Goal: Task Accomplishment & Management: Manage account settings

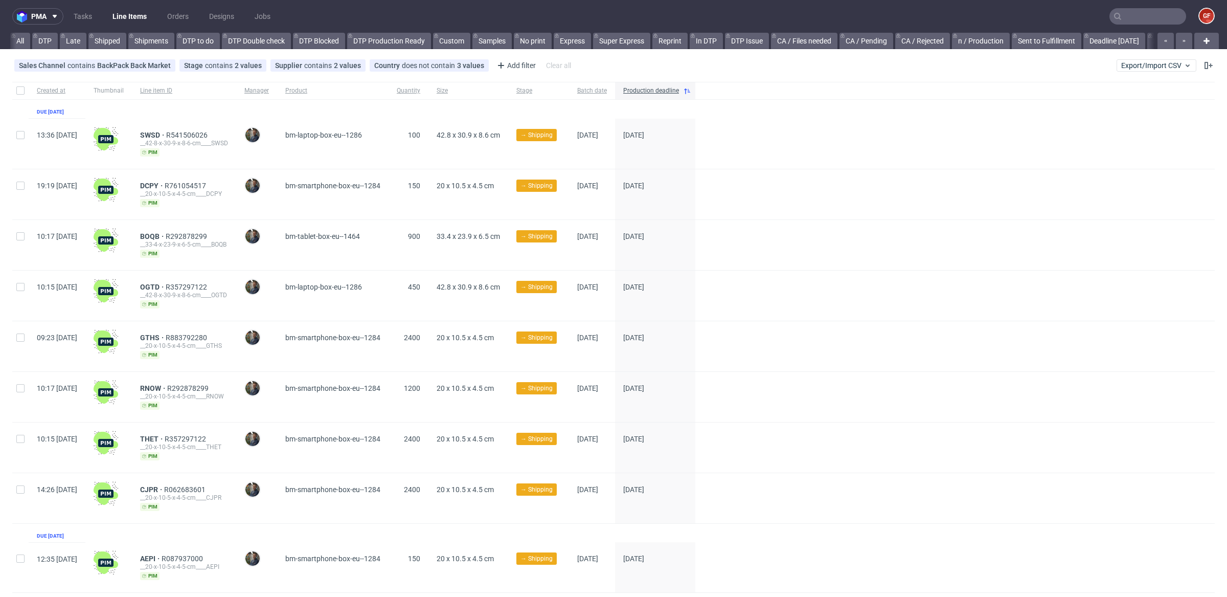
scroll to position [0, 2270]
click at [230, 40] on link "Vista non-EU 🚚" at bounding box center [210, 41] width 63 height 16
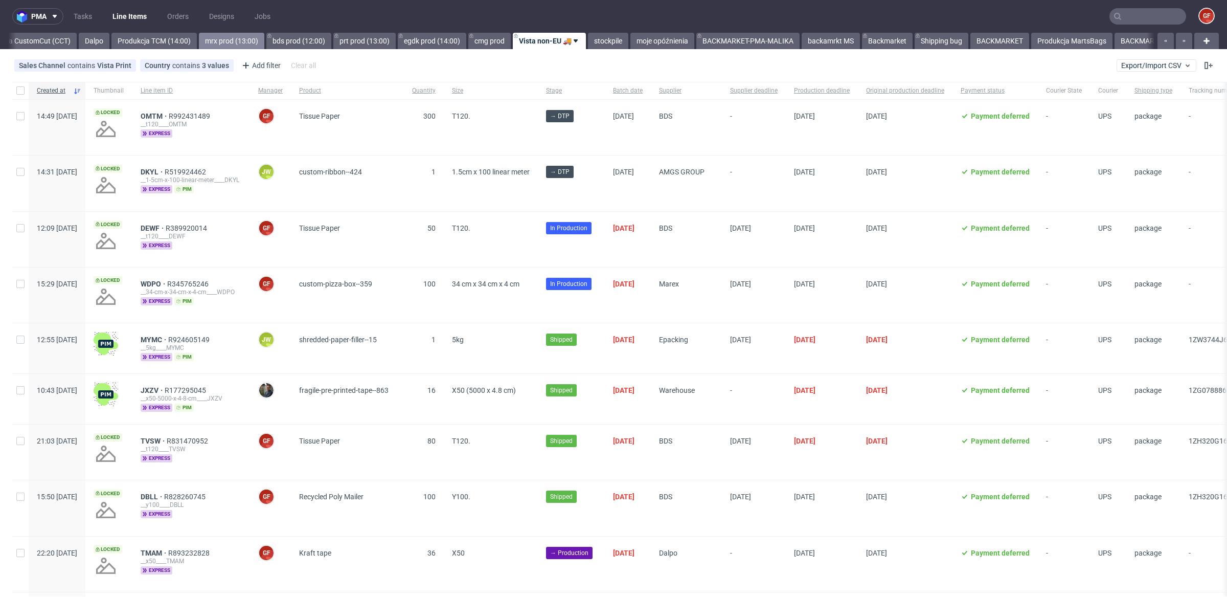
click at [263, 42] on link "mrx prod (13:00)" at bounding box center [231, 41] width 65 height 16
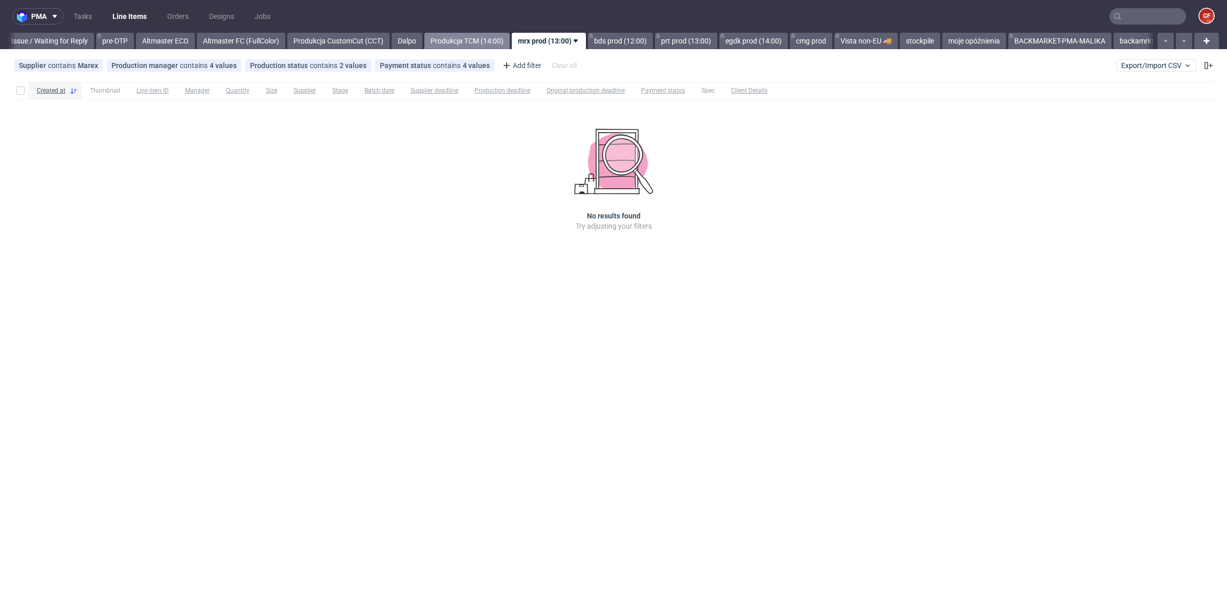
scroll to position [0, 1620]
click at [492, 29] on nav "pma Tasks Line Items Orders Designs Jobs GF" at bounding box center [613, 16] width 1227 height 33
click at [493, 36] on link "Produkcja TCM (14:00)" at bounding box center [470, 41] width 85 height 16
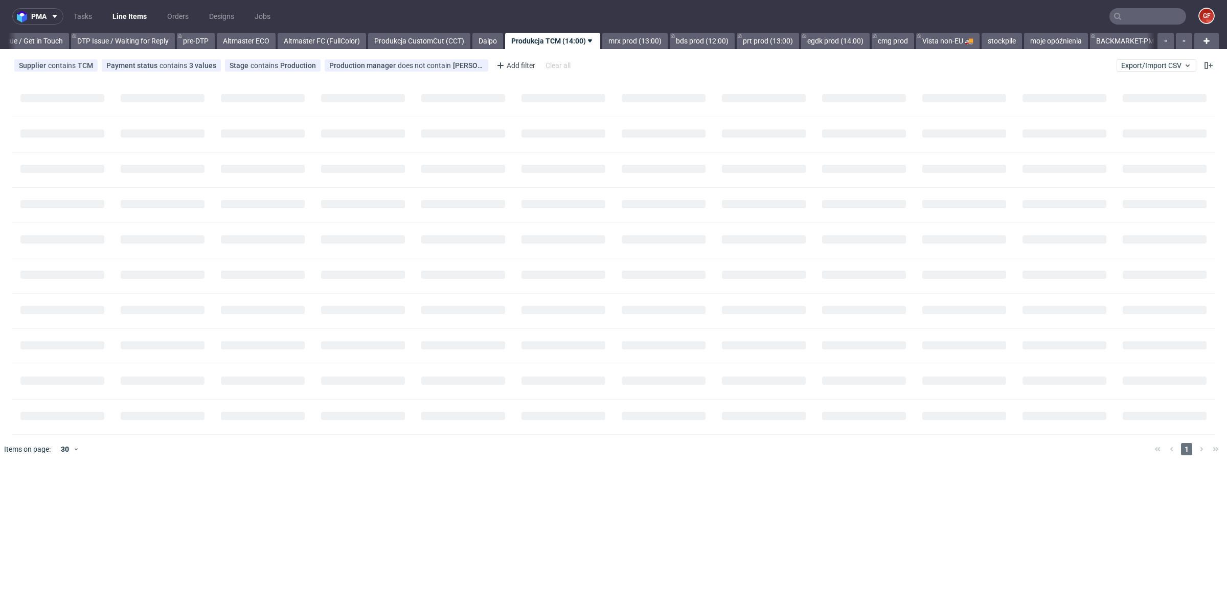
scroll to position [0, 1542]
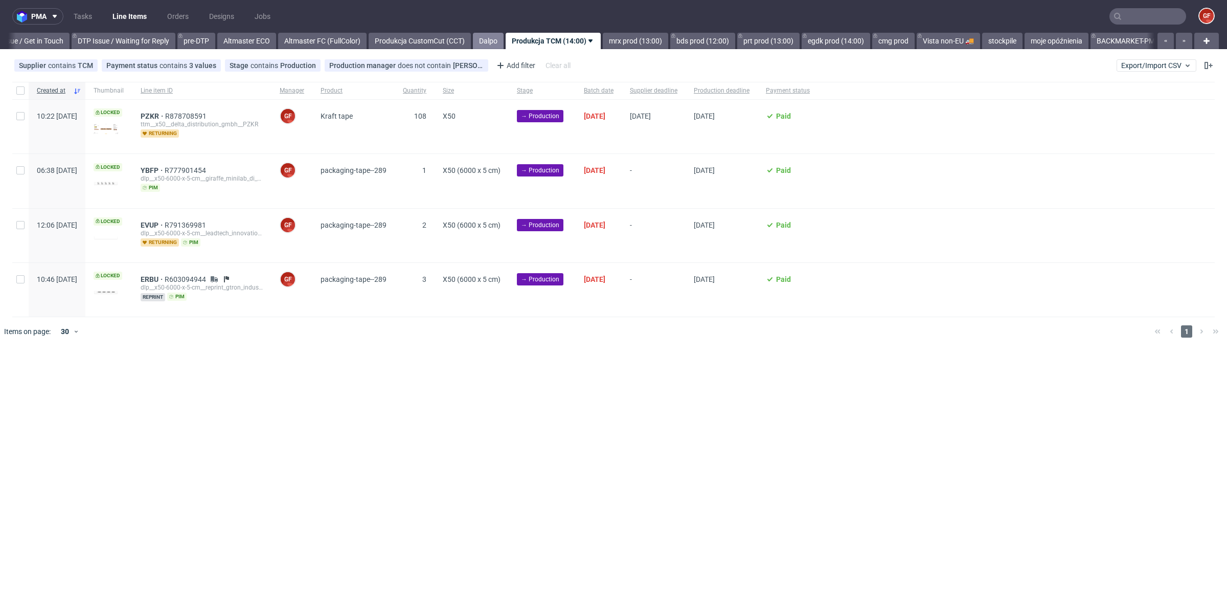
click at [504, 38] on link "Dalpo" at bounding box center [488, 41] width 31 height 16
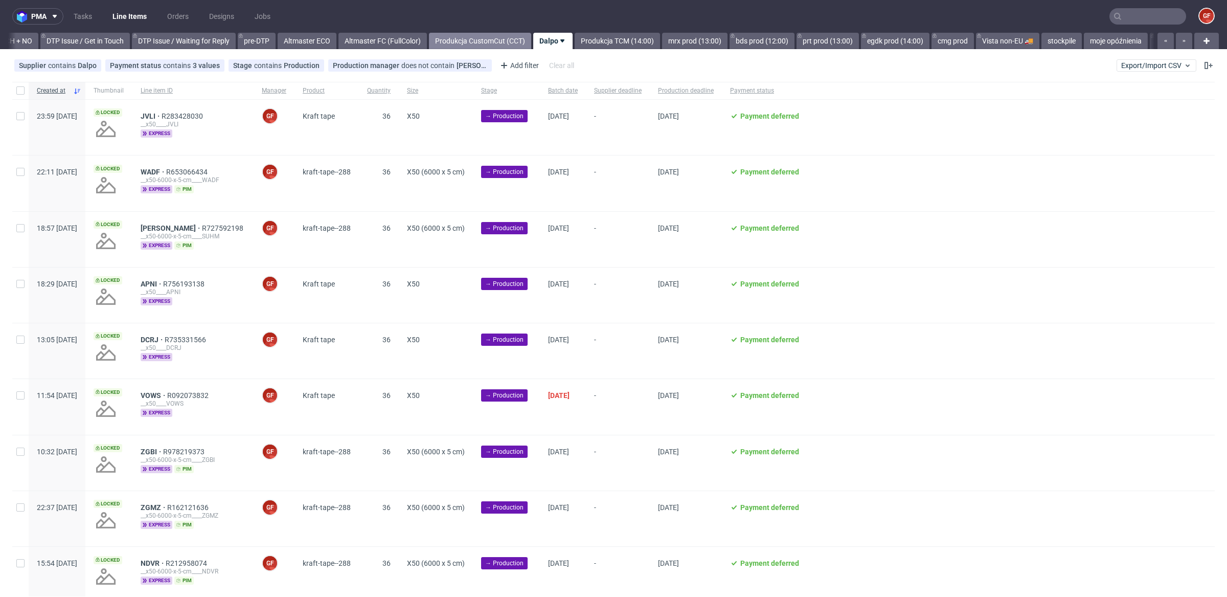
click at [529, 38] on link "Produkcja CustomCut (CCT)" at bounding box center [480, 41] width 102 height 16
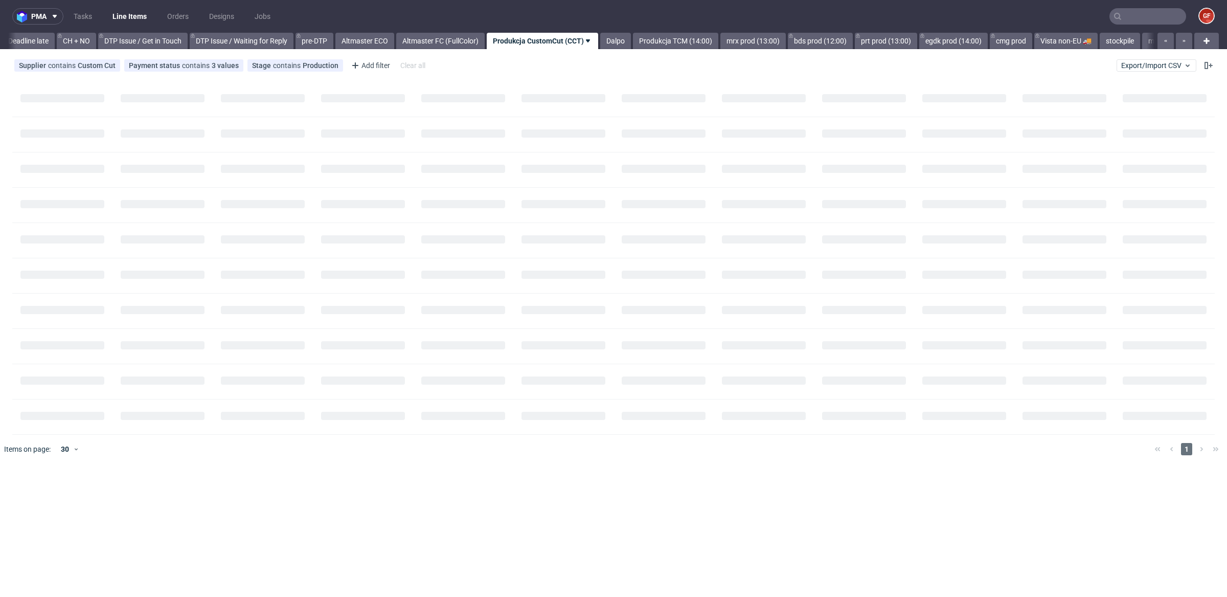
scroll to position [0, 1414]
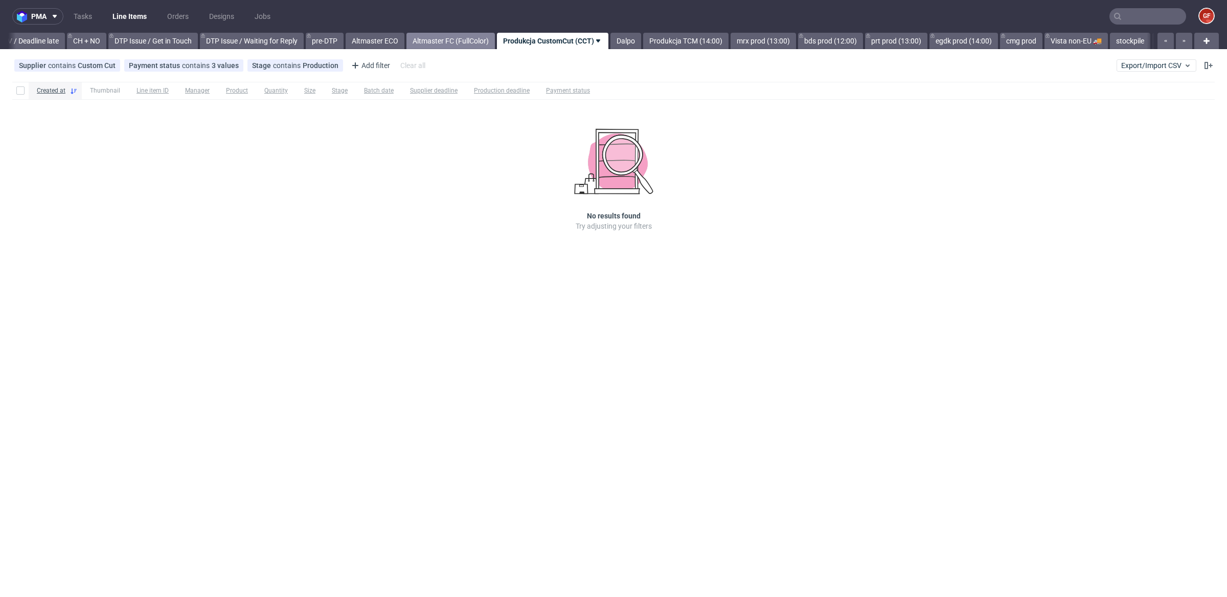
click at [492, 41] on link "Altmaster FC (FullColor)" at bounding box center [450, 41] width 88 height 16
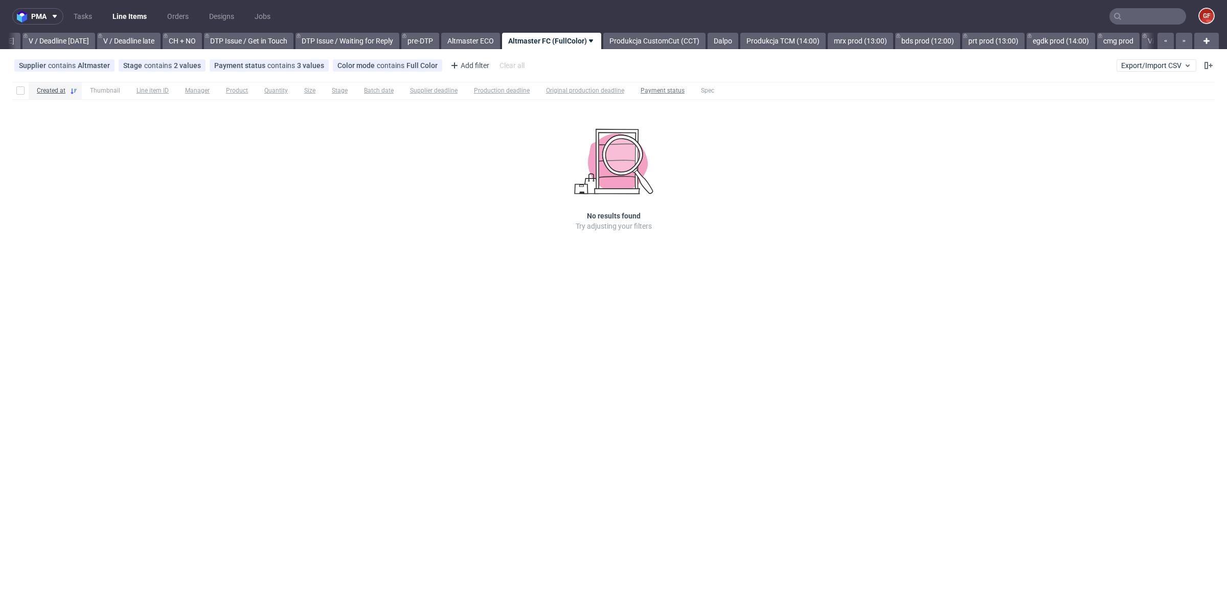
scroll to position [0, 1317]
click at [502, 44] on link "Altmaster ECO" at bounding box center [472, 41] width 59 height 16
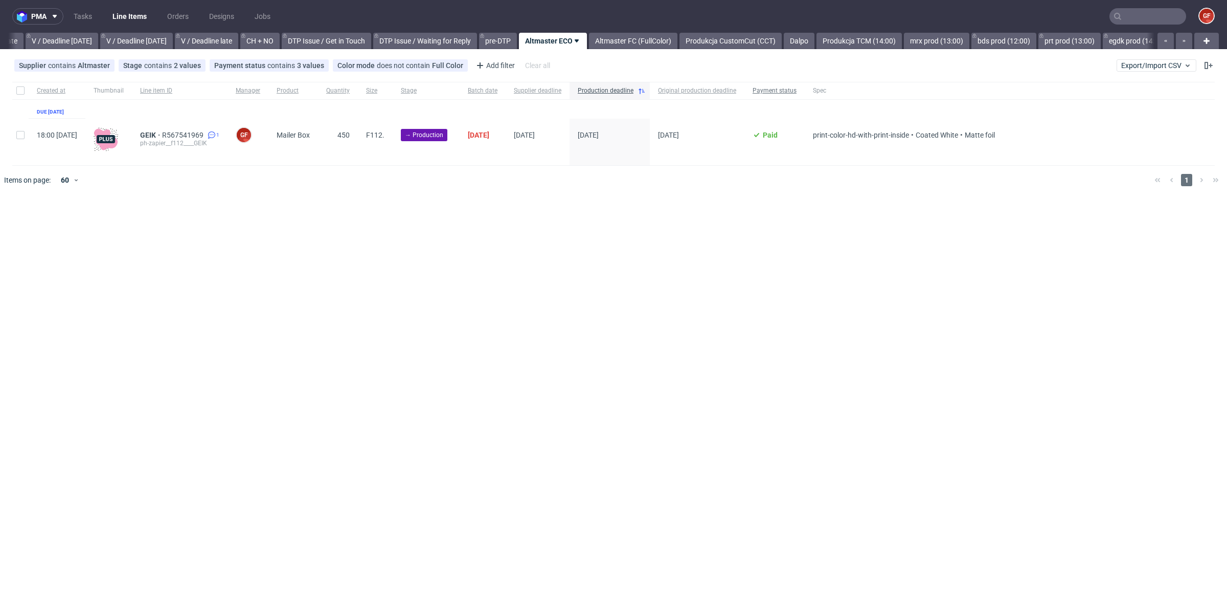
scroll to position [0, 1240]
click at [753, 41] on link "Produkcja CustomCut (CCT)" at bounding box center [731, 41] width 102 height 16
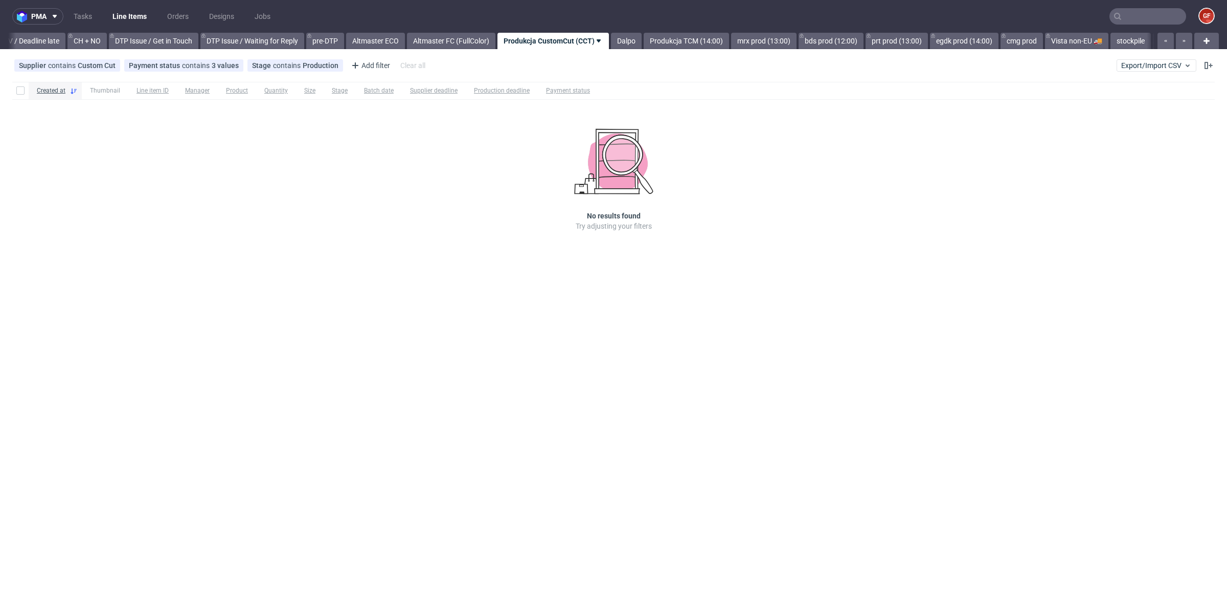
scroll to position [0, 1414]
click at [641, 46] on link "Dalpo" at bounding box center [626, 41] width 31 height 16
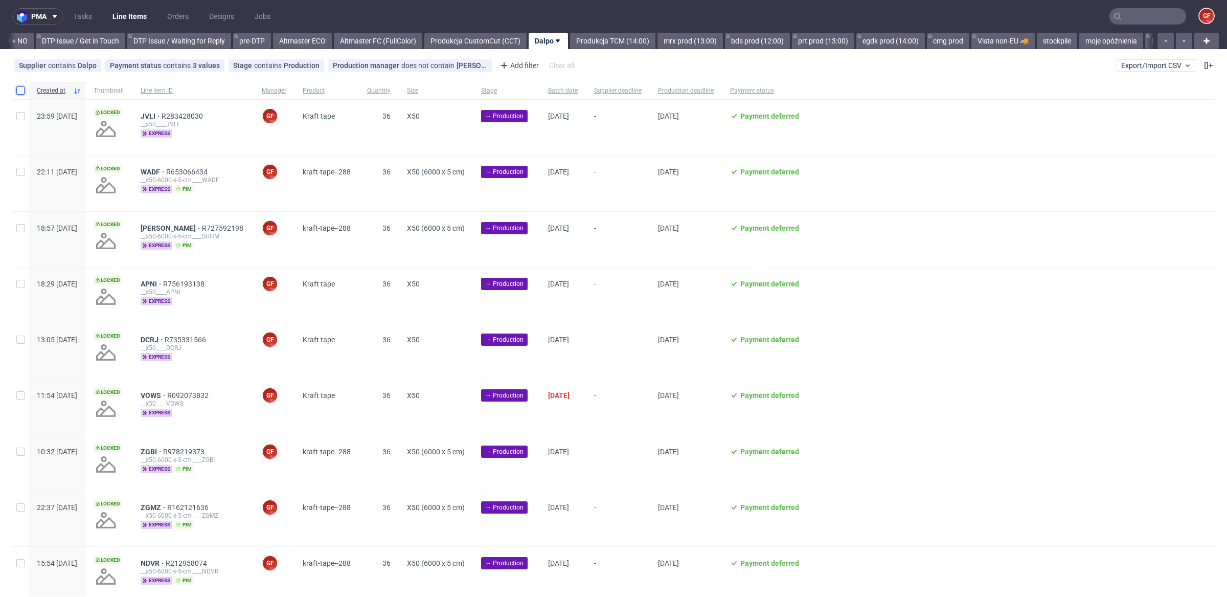
click at [19, 87] on input "checkbox" at bounding box center [20, 90] width 8 height 8
checkbox input "true"
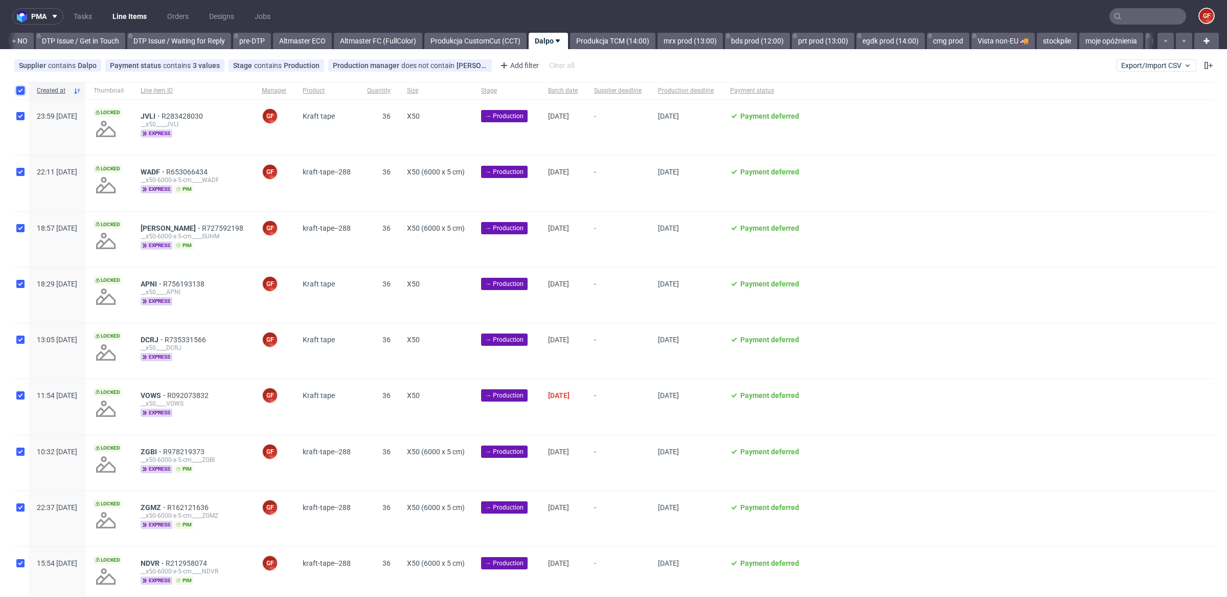
checkbox input "true"
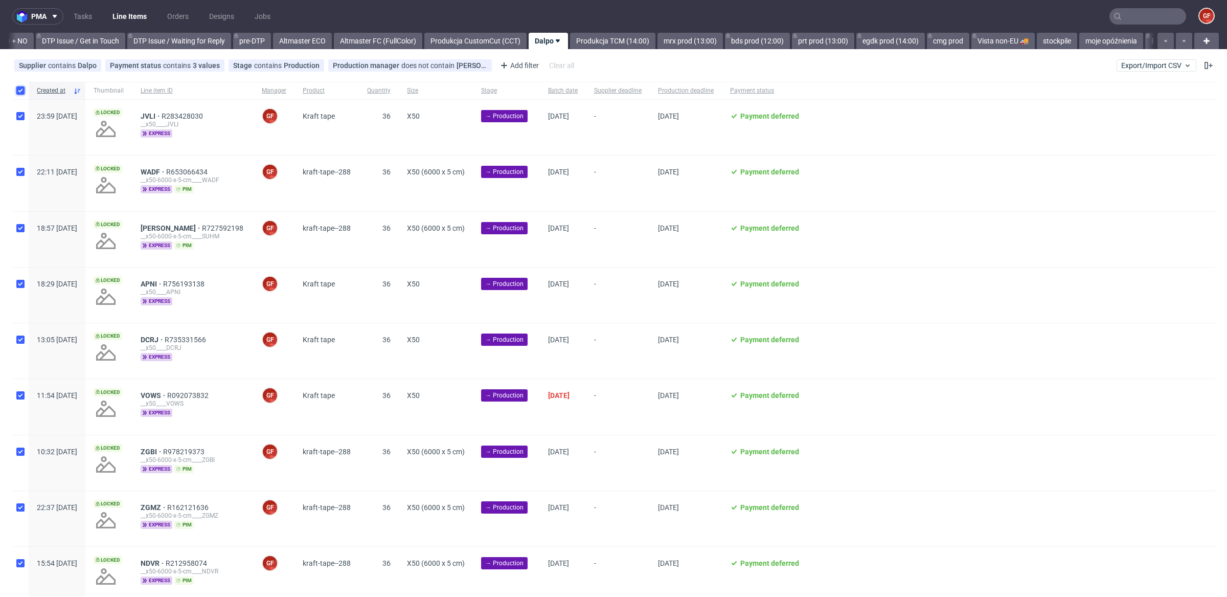
checkbox input "true"
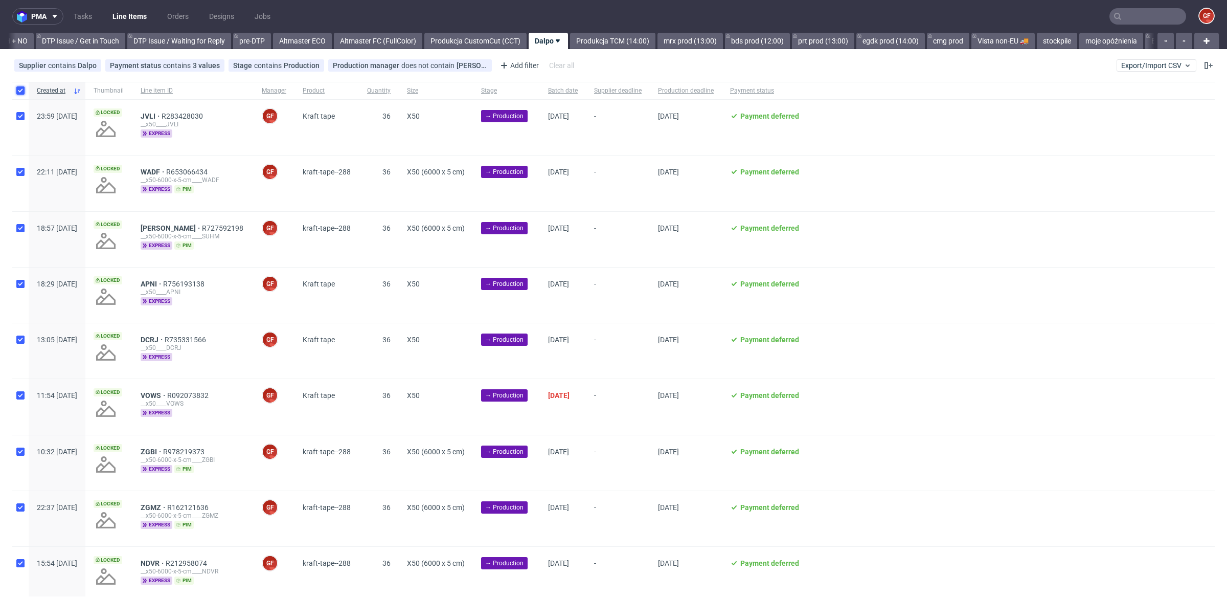
checkbox input "true"
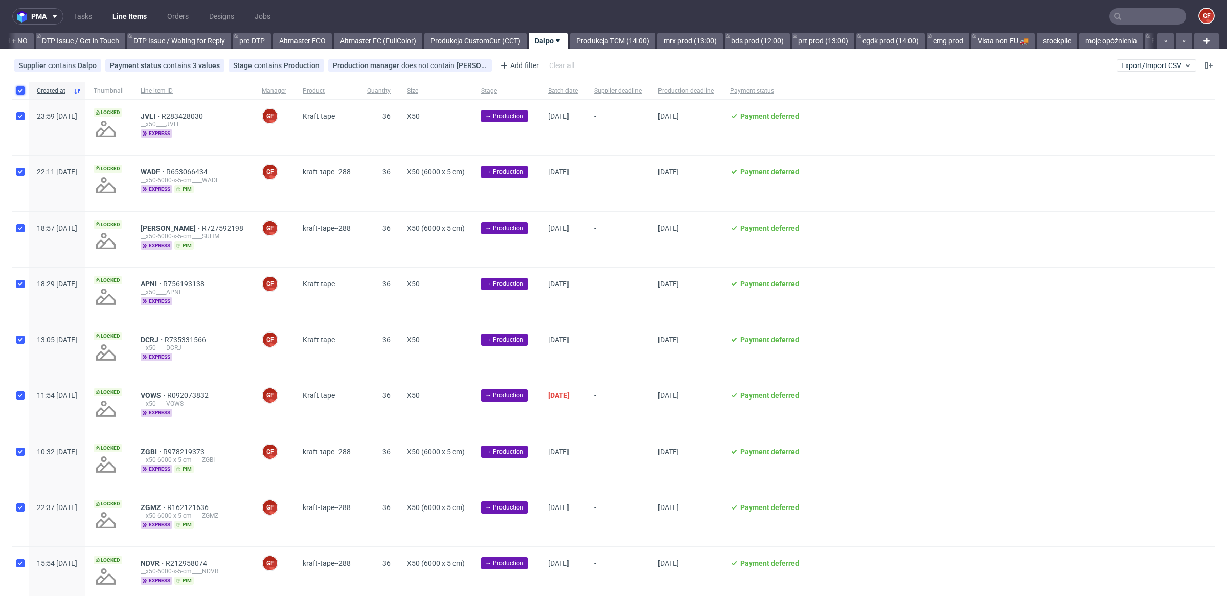
checkbox input "true"
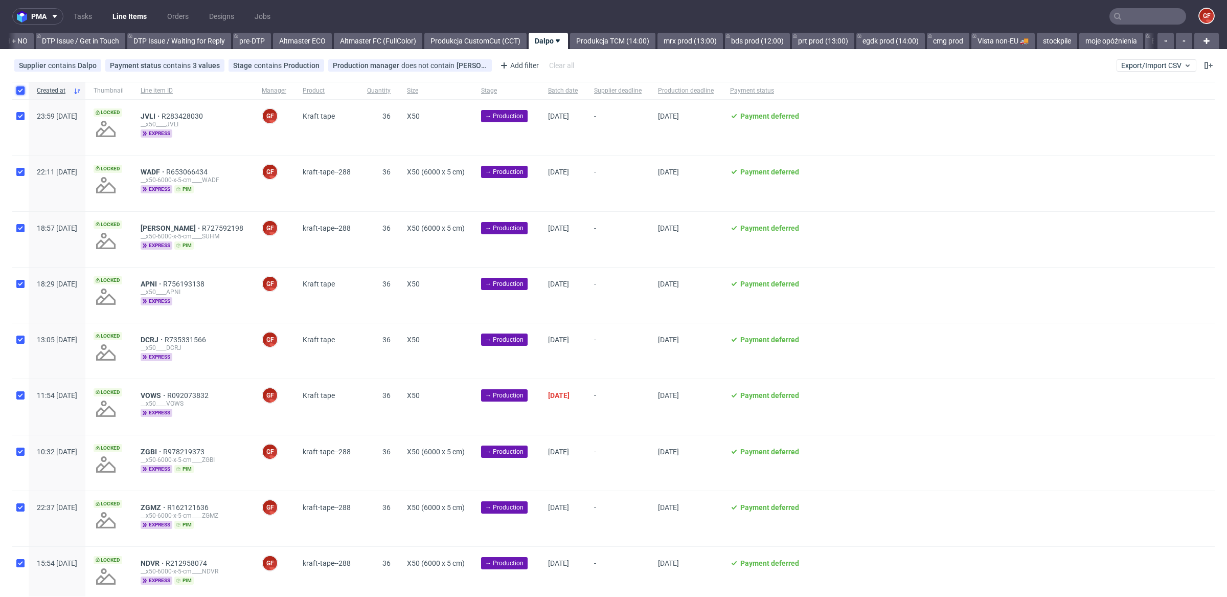
checkbox input "true"
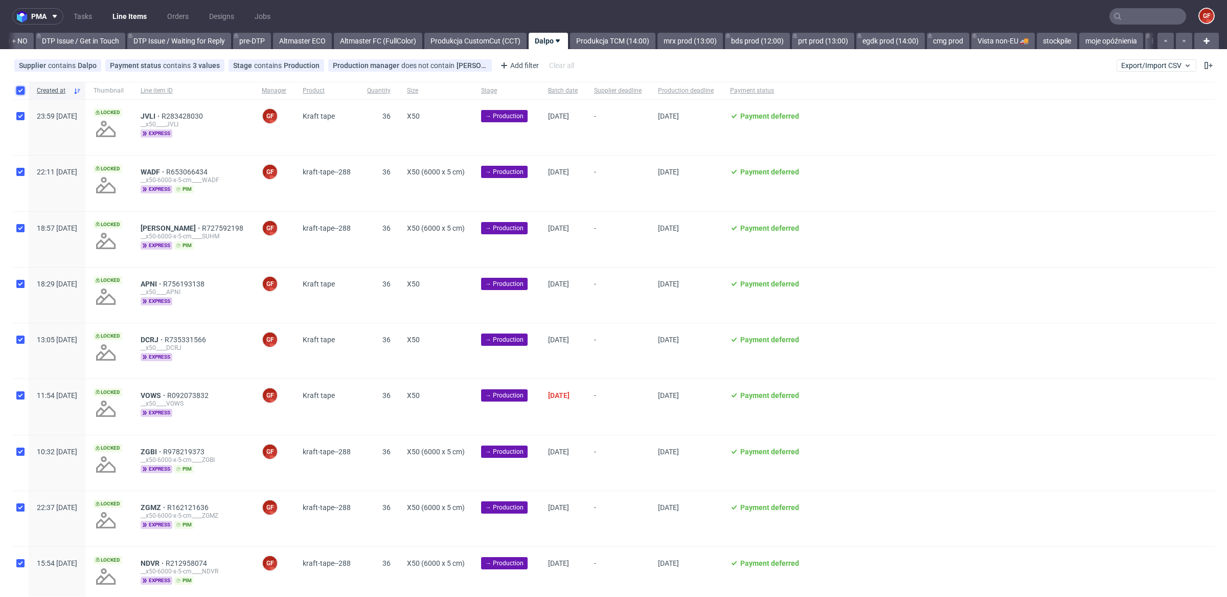
checkbox input "true"
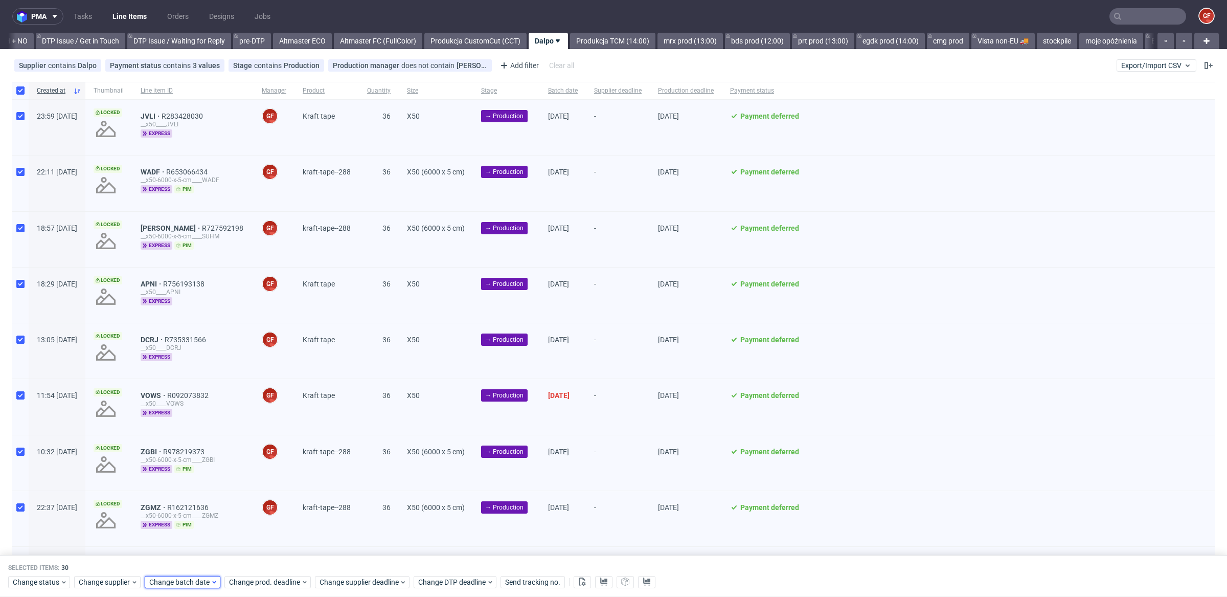
click at [171, 584] on span "Change batch date" at bounding box center [179, 582] width 61 height 10
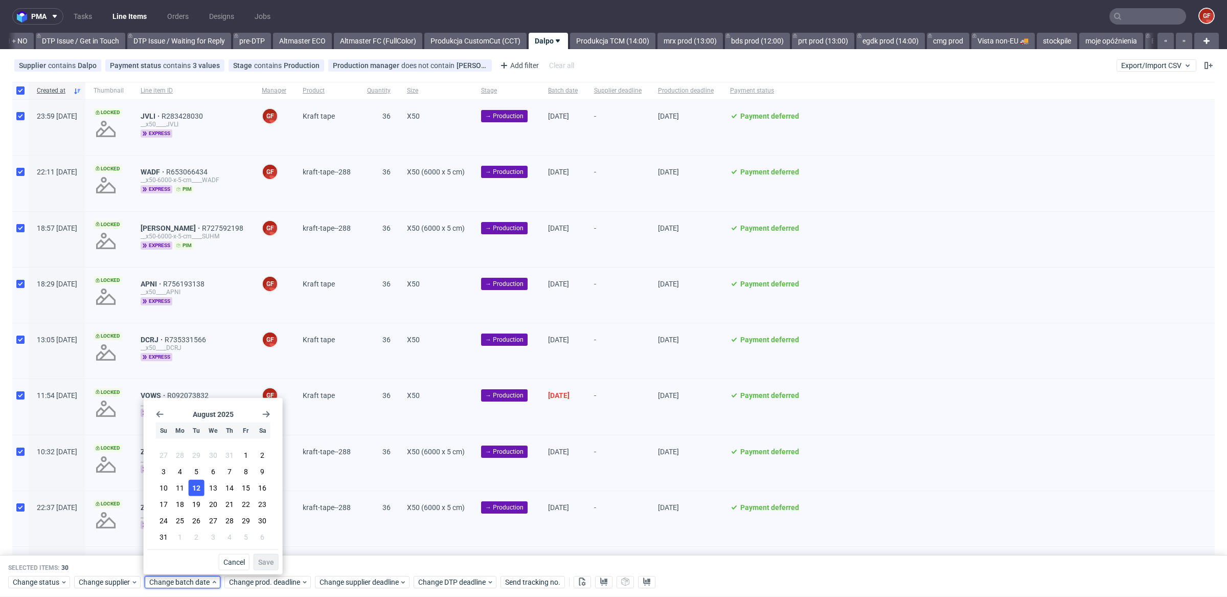
click at [195, 488] on span "12" at bounding box center [196, 488] width 8 height 10
click at [270, 560] on span "Save" at bounding box center [266, 561] width 16 height 7
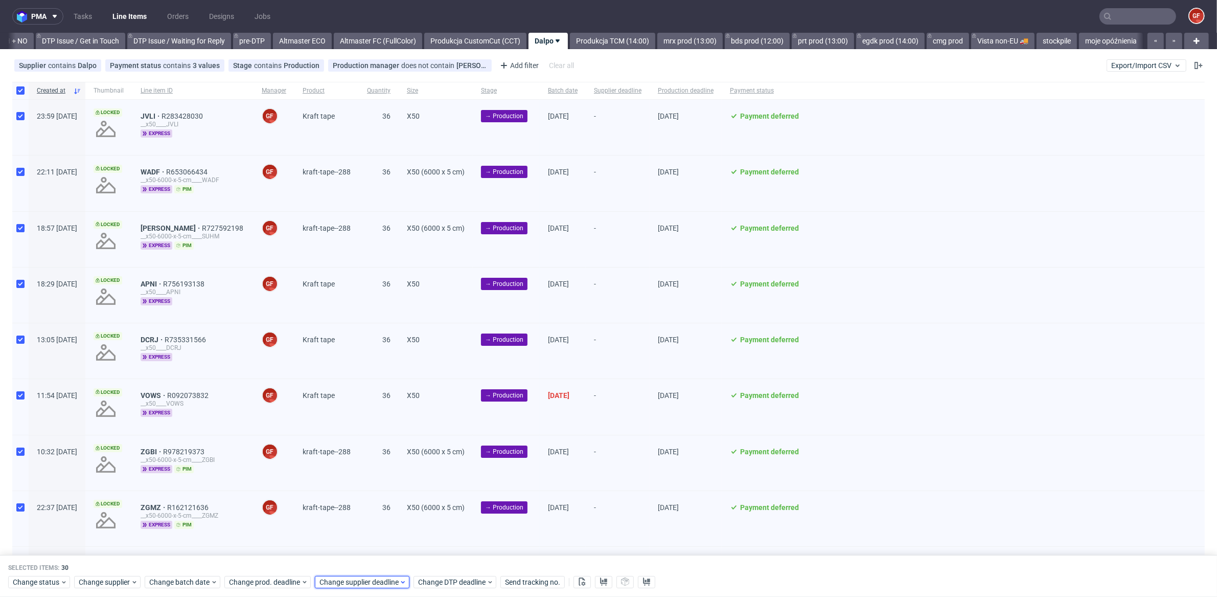
click at [372, 579] on span "Change supplier deadline" at bounding box center [360, 582] width 80 height 10
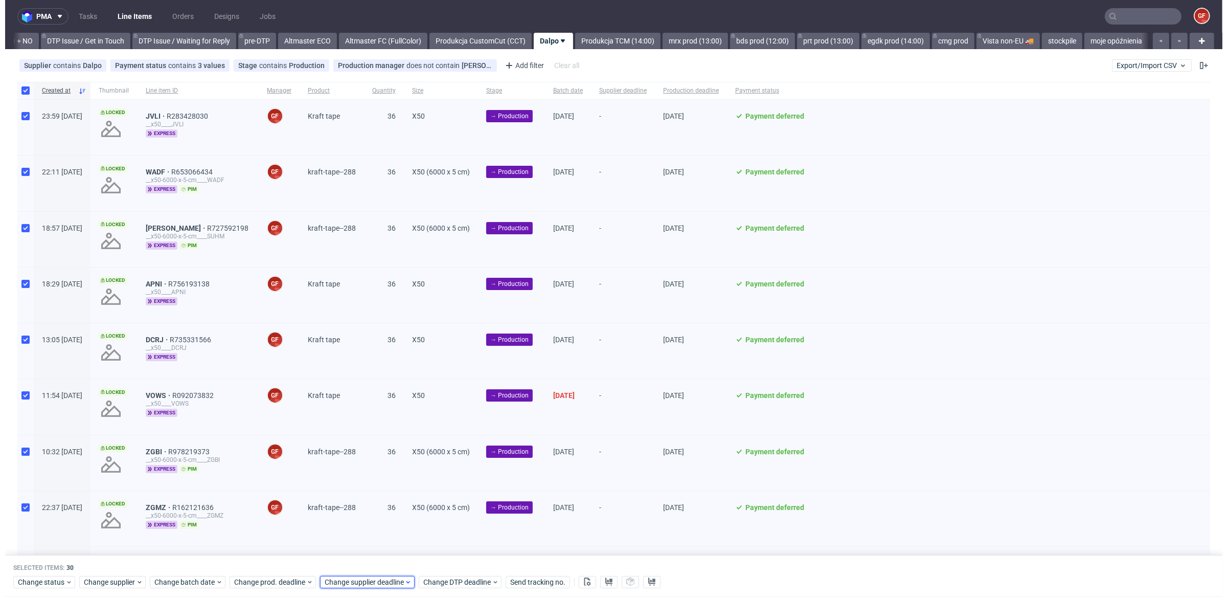
scroll to position [0, 1486]
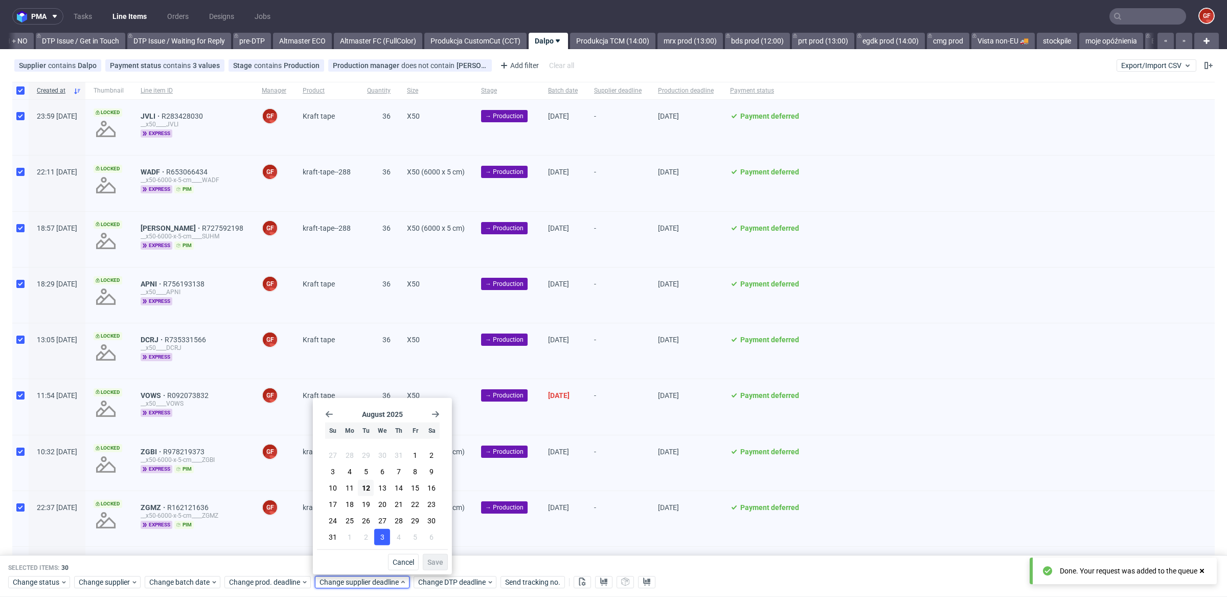
click at [378, 537] on button "3" at bounding box center [382, 537] width 16 height 16
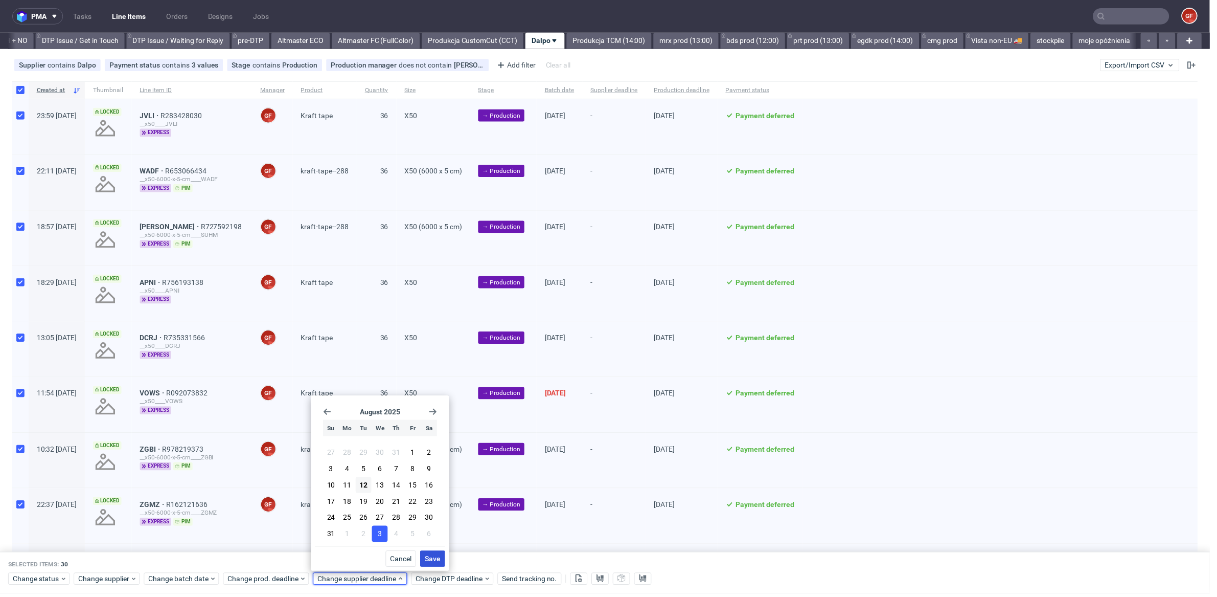
click at [435, 558] on span "Save" at bounding box center [435, 561] width 16 height 7
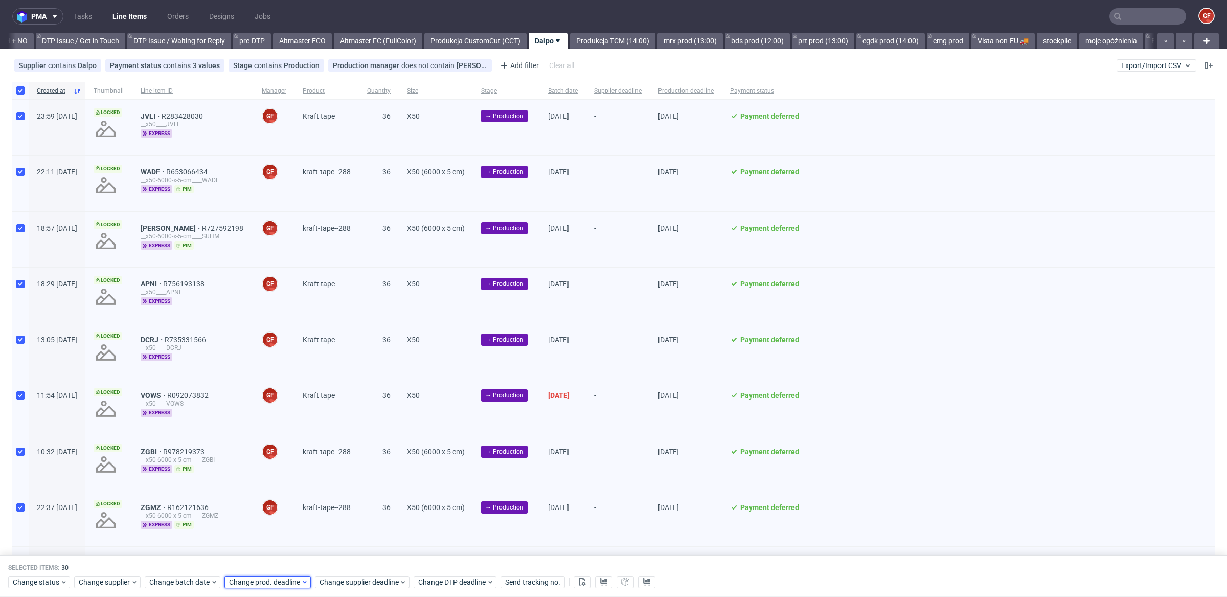
click at [302, 581] on icon at bounding box center [305, 581] width 8 height 8
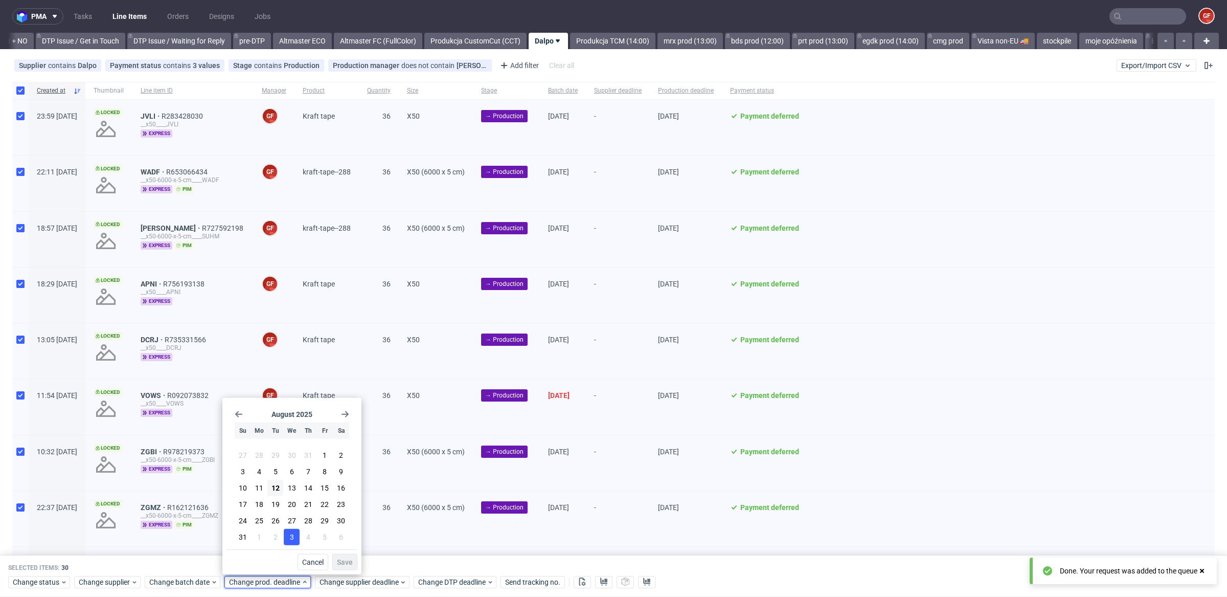
click at [299, 541] on button "3" at bounding box center [292, 537] width 16 height 16
click at [340, 562] on span "Save" at bounding box center [345, 561] width 16 height 7
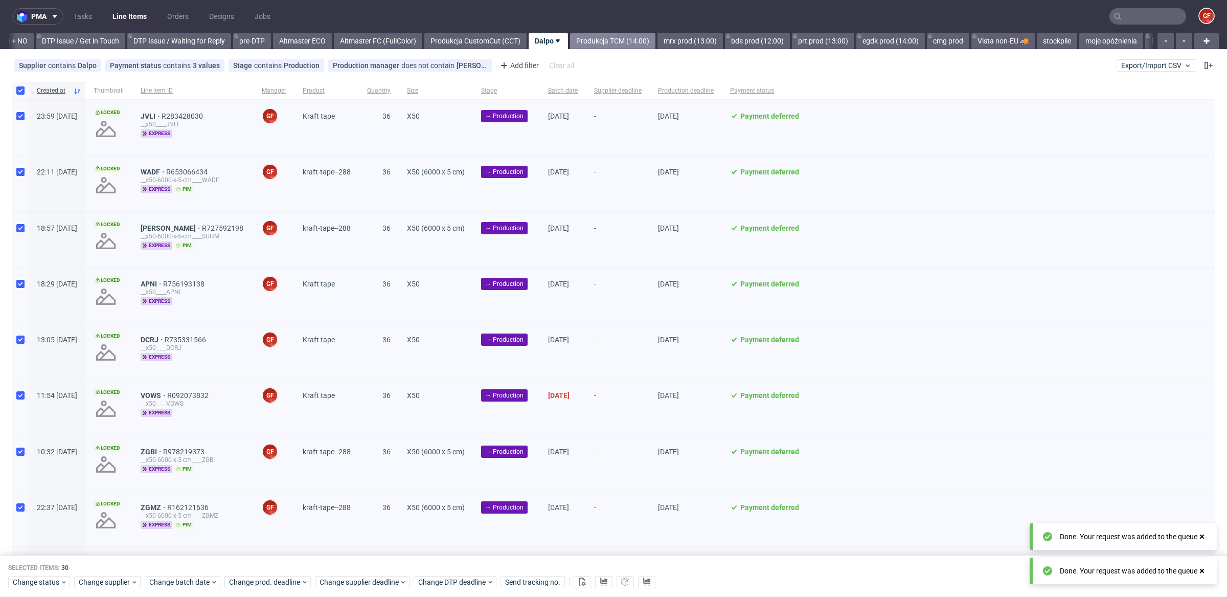
click at [645, 45] on link "Produkcja TCM (14:00)" at bounding box center [612, 41] width 85 height 16
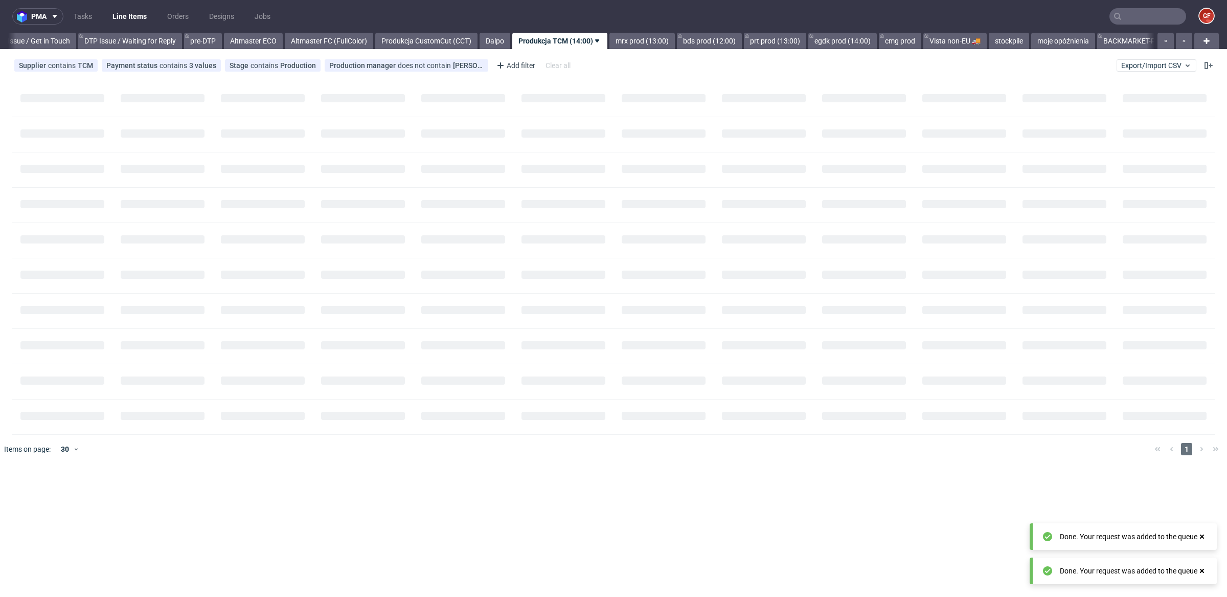
scroll to position [0, 1542]
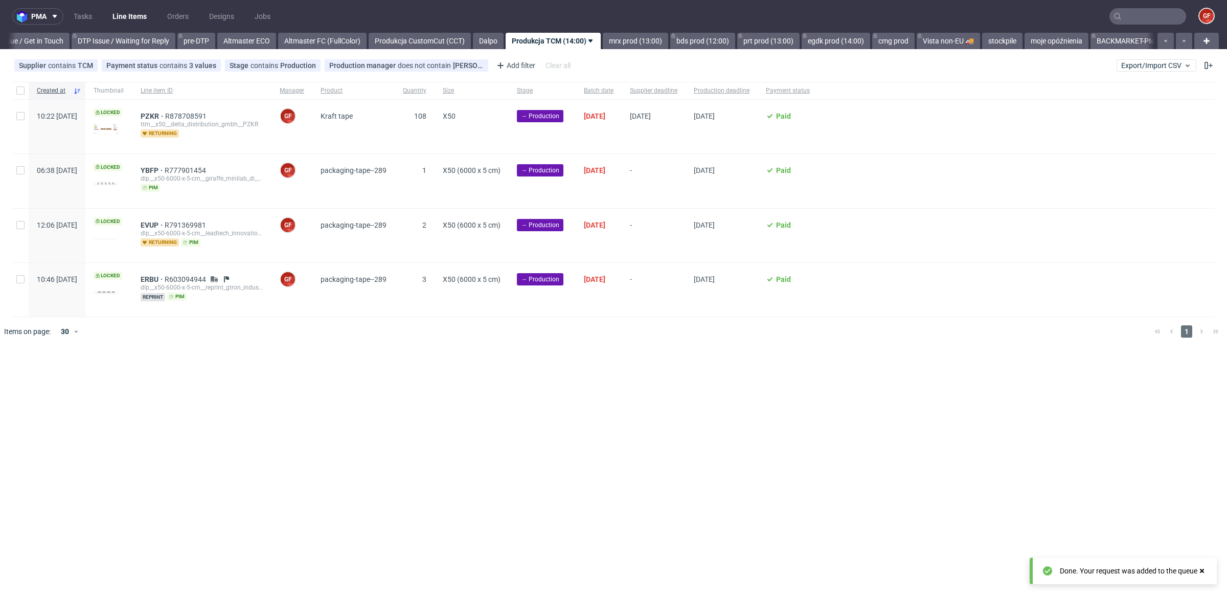
click at [25, 93] on div at bounding box center [20, 90] width 16 height 17
checkbox input "true"
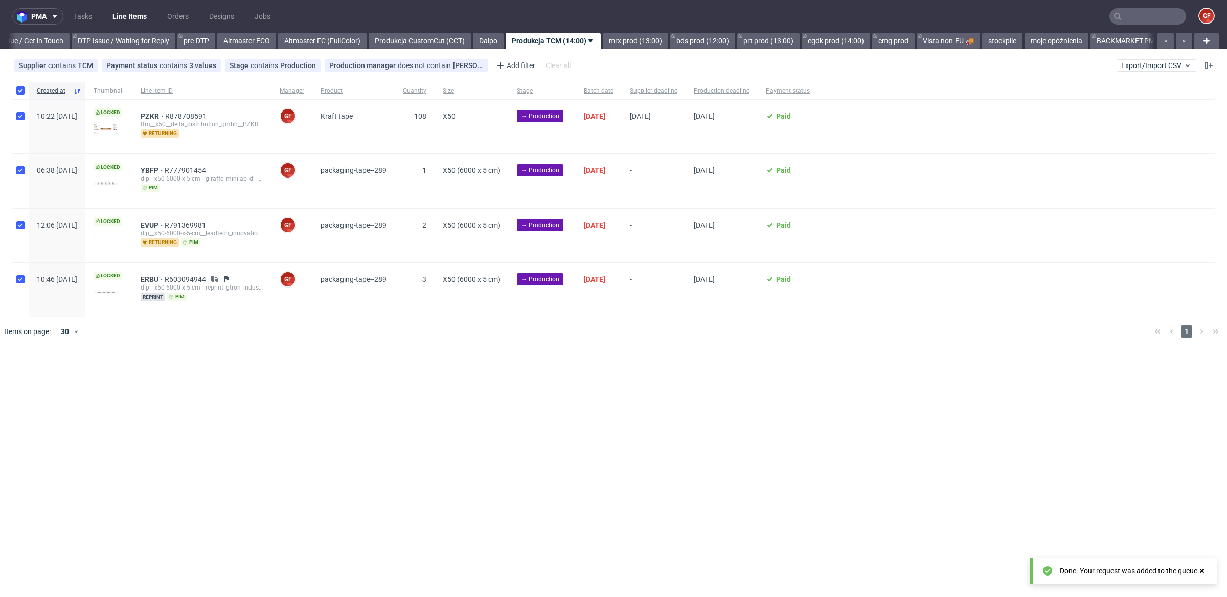
checkbox input "true"
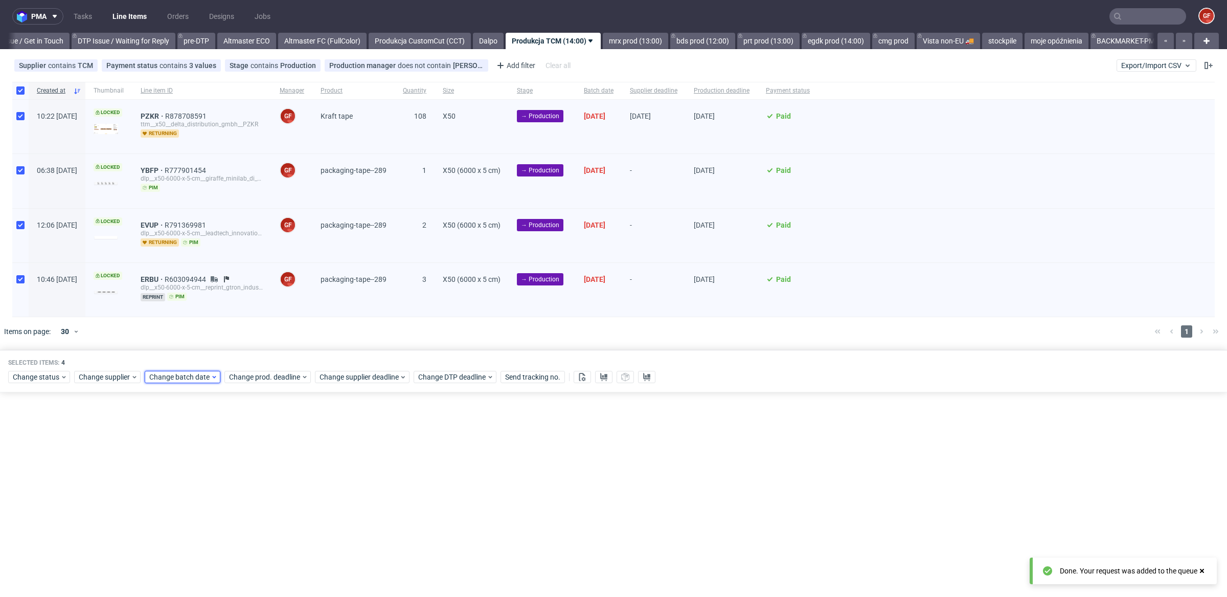
click at [177, 375] on span "Change batch date" at bounding box center [179, 377] width 61 height 10
click at [200, 473] on button "12" at bounding box center [197, 473] width 16 height 16
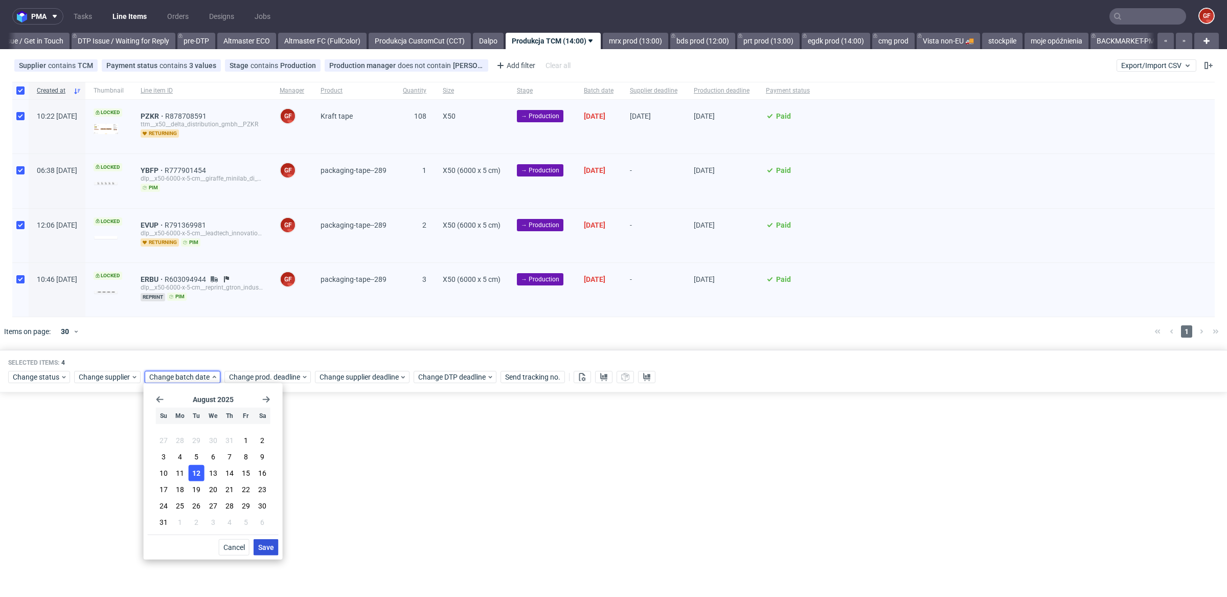
click at [267, 546] on span "Save" at bounding box center [266, 547] width 16 height 7
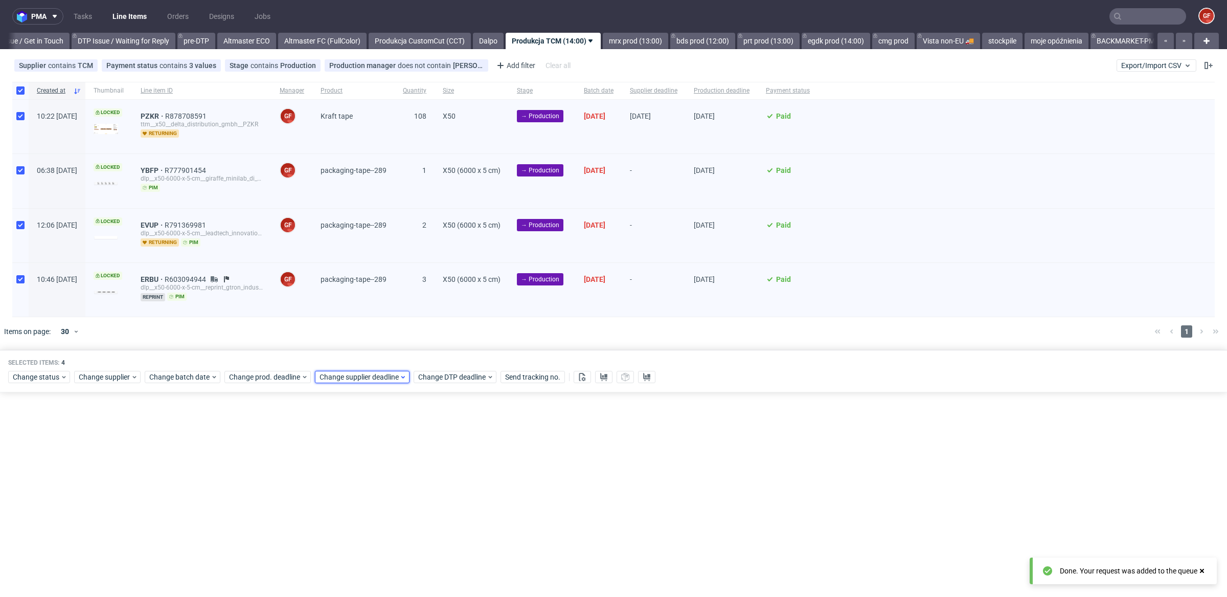
click at [382, 378] on span "Change supplier deadline" at bounding box center [360, 377] width 80 height 10
click at [384, 520] on button "3" at bounding box center [382, 522] width 16 height 16
click at [433, 544] on span "Save" at bounding box center [435, 547] width 16 height 7
click at [278, 379] on span "Change prod. deadline" at bounding box center [265, 377] width 72 height 10
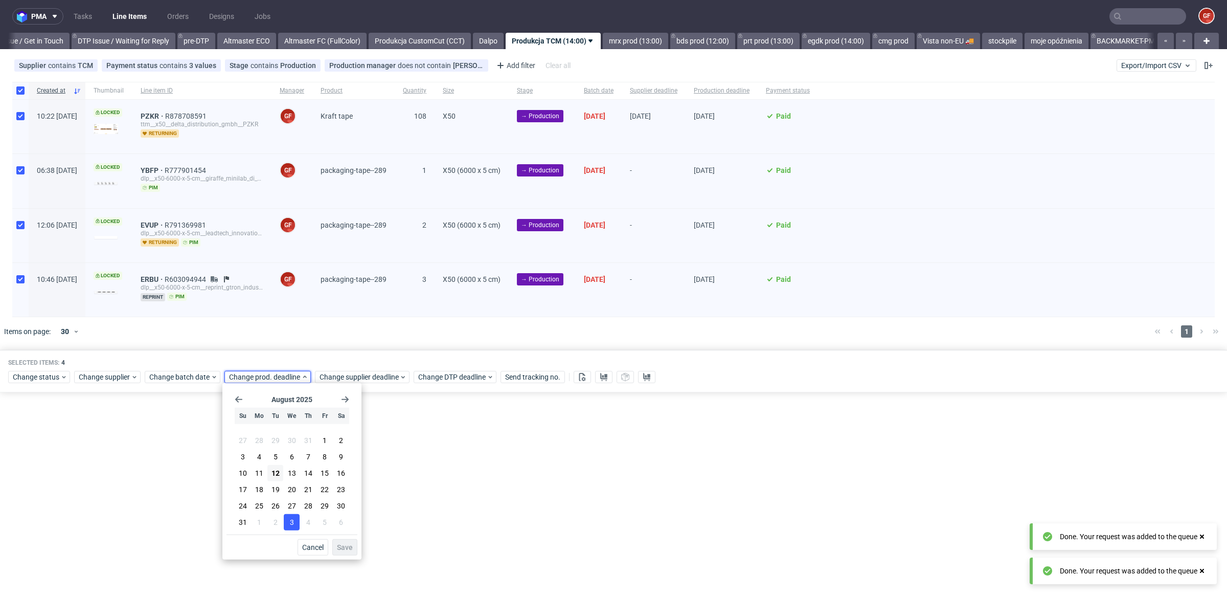
click at [293, 519] on span "3" at bounding box center [292, 522] width 4 height 10
click at [341, 542] on button "Save" at bounding box center [344, 547] width 25 height 16
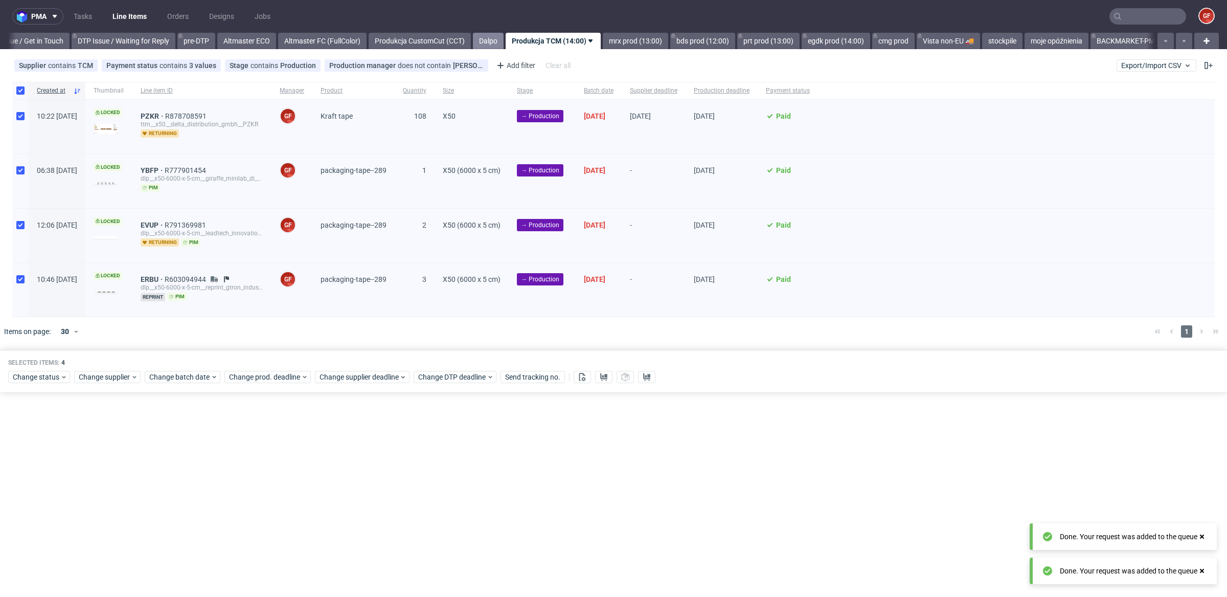
click at [504, 42] on link "Dalpo" at bounding box center [488, 41] width 31 height 16
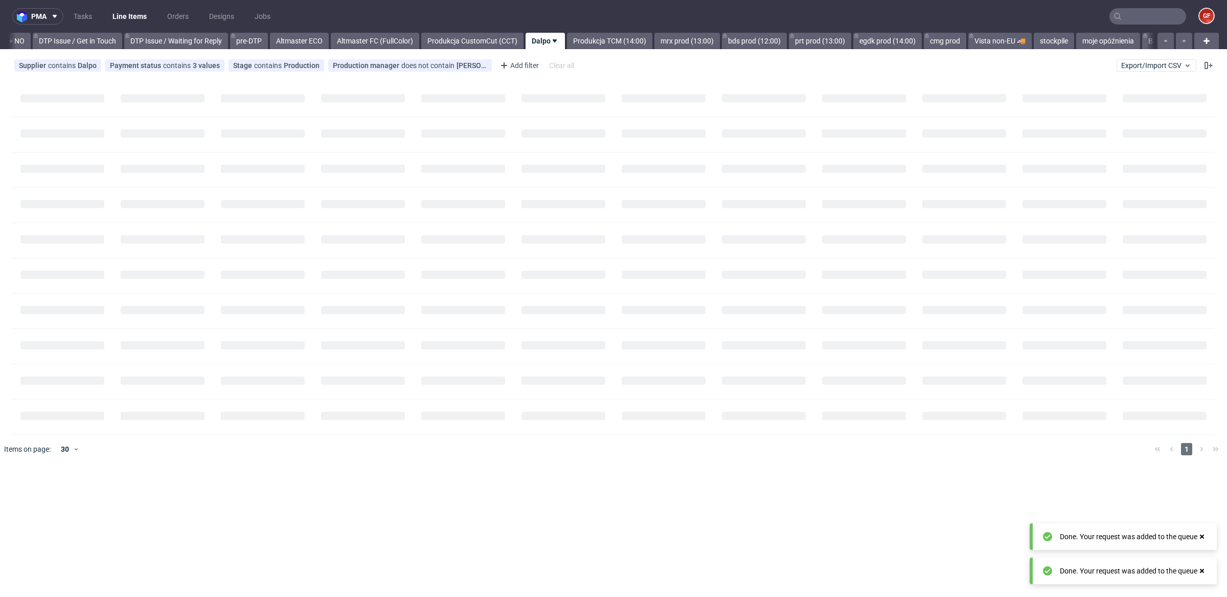
scroll to position [0, 1482]
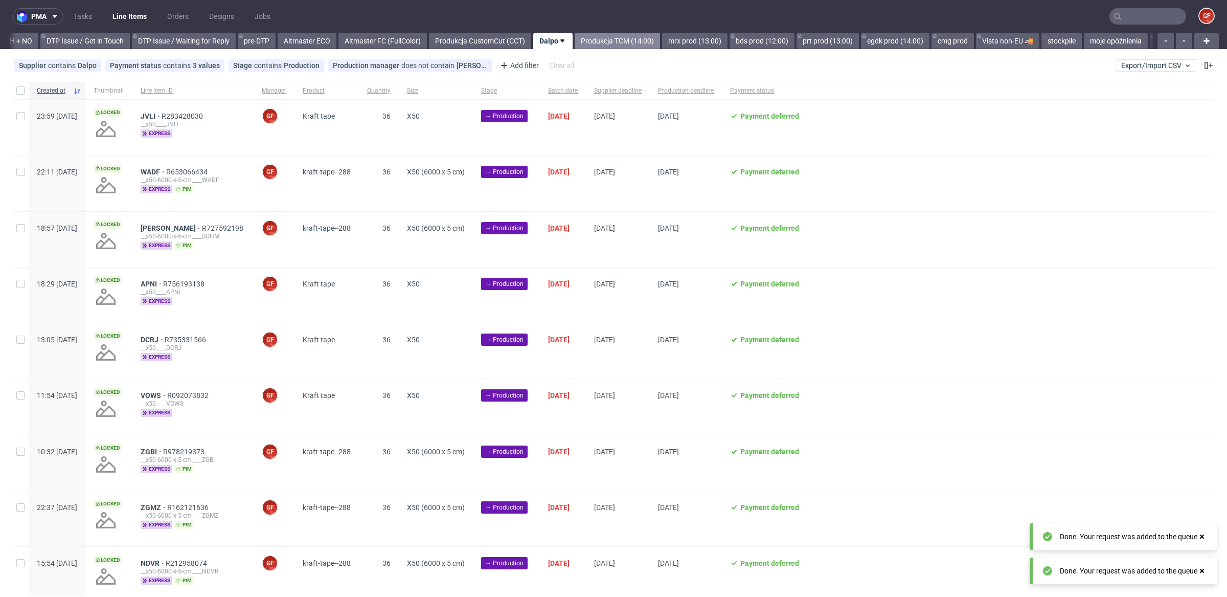
click at [639, 36] on link "Produkcja TCM (14:00)" at bounding box center [617, 41] width 85 height 16
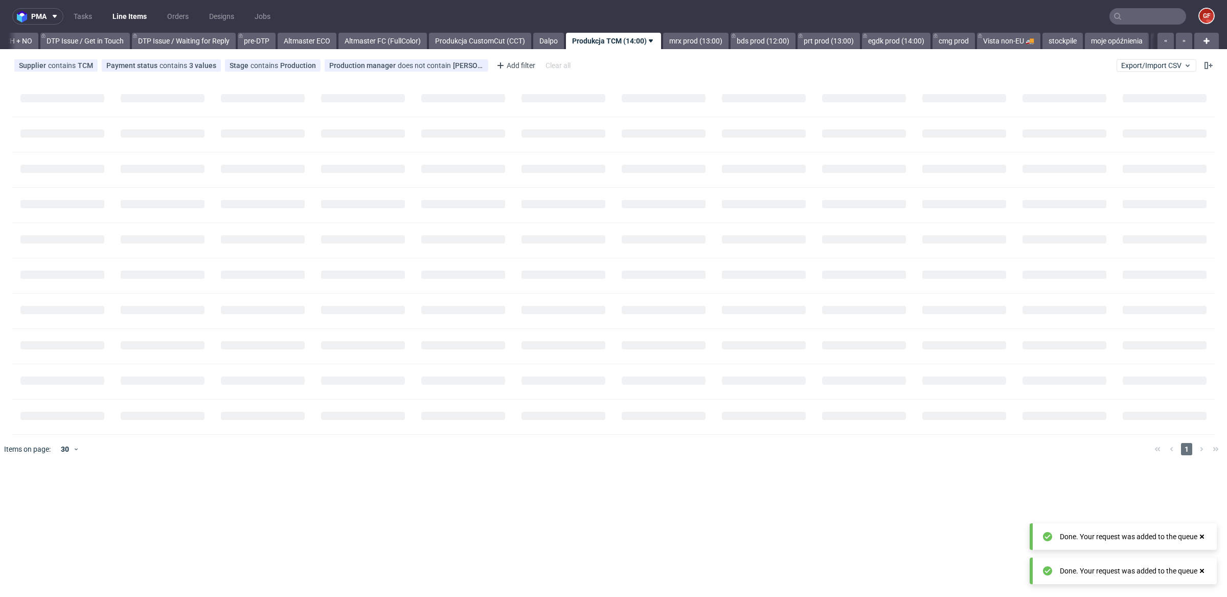
scroll to position [0, 1542]
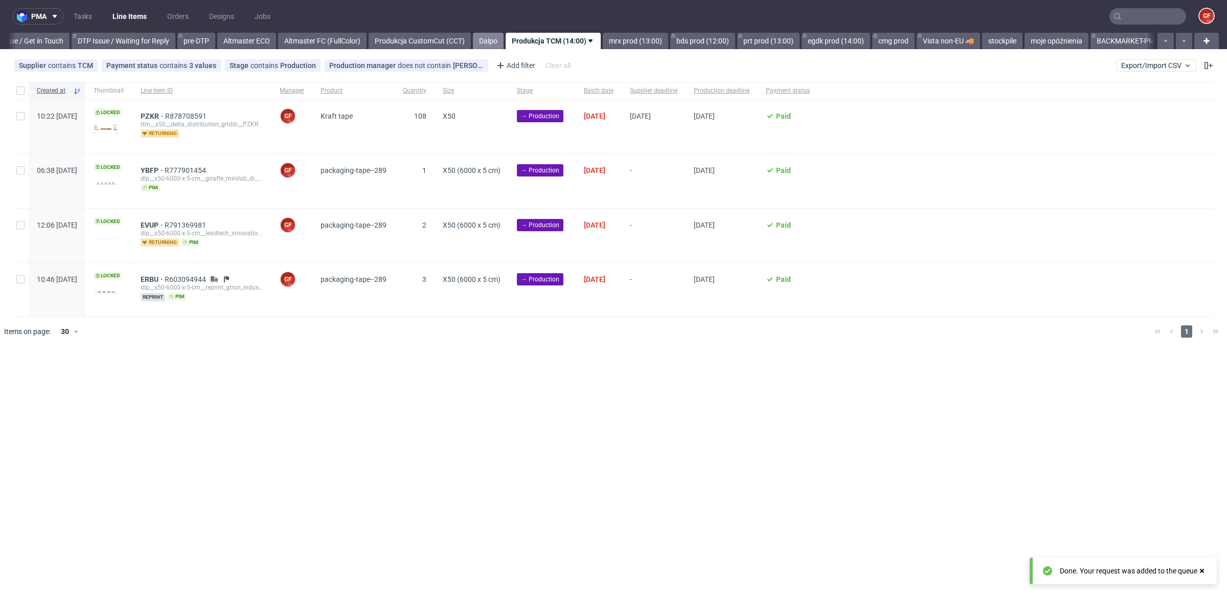
click at [504, 38] on link "Dalpo" at bounding box center [488, 41] width 31 height 16
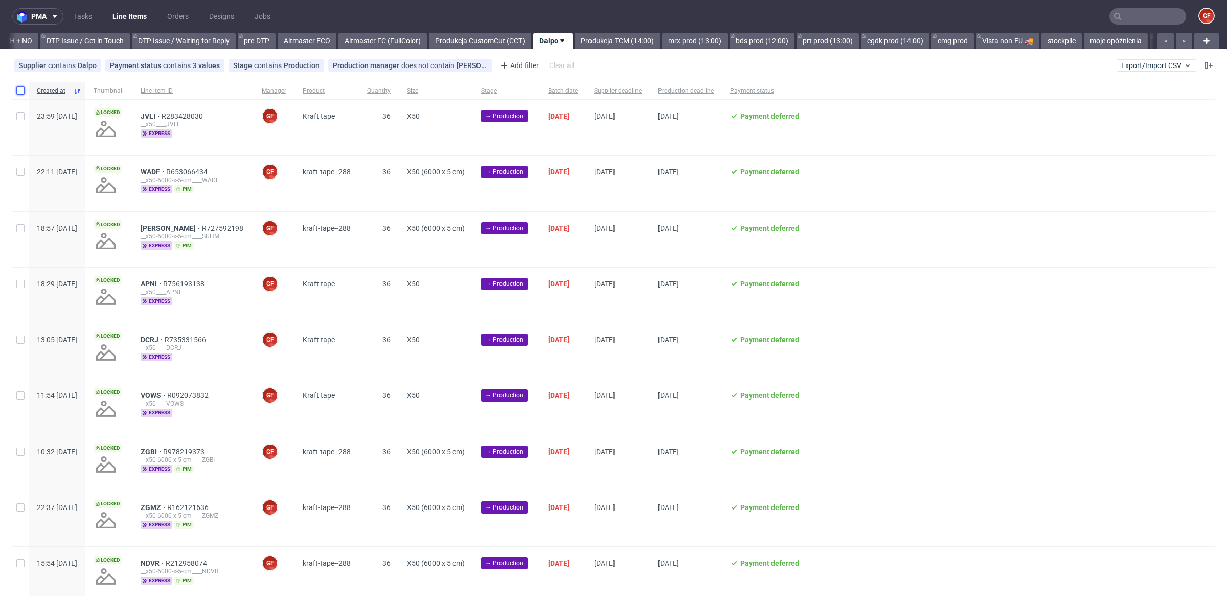
click at [16, 91] on input "checkbox" at bounding box center [20, 90] width 8 height 8
checkbox input "true"
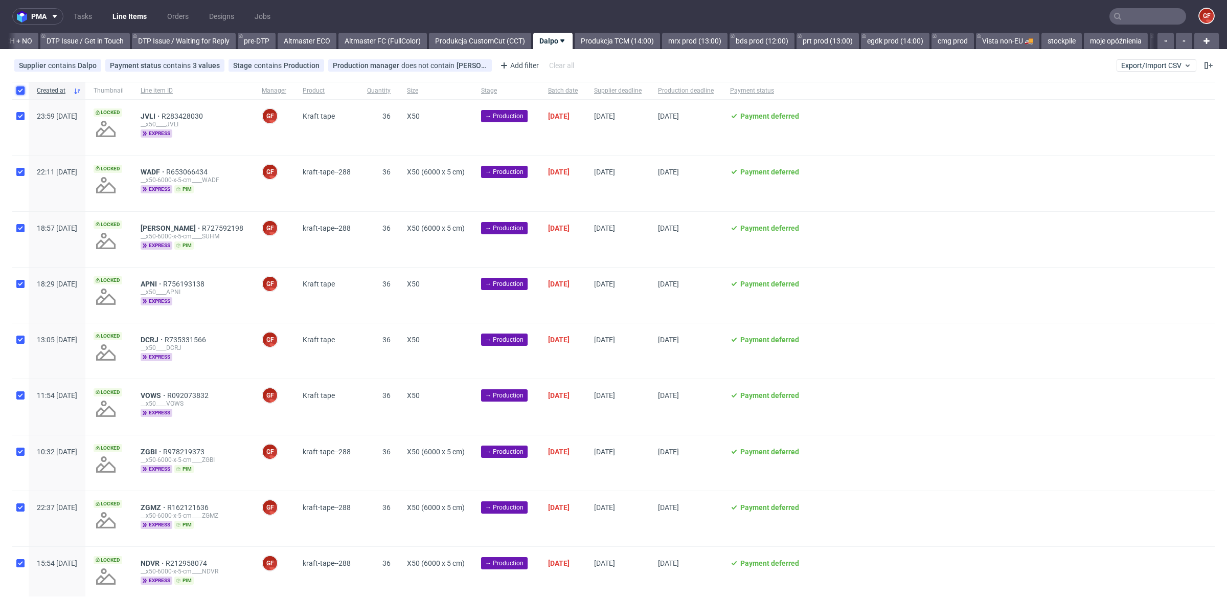
checkbox input "true"
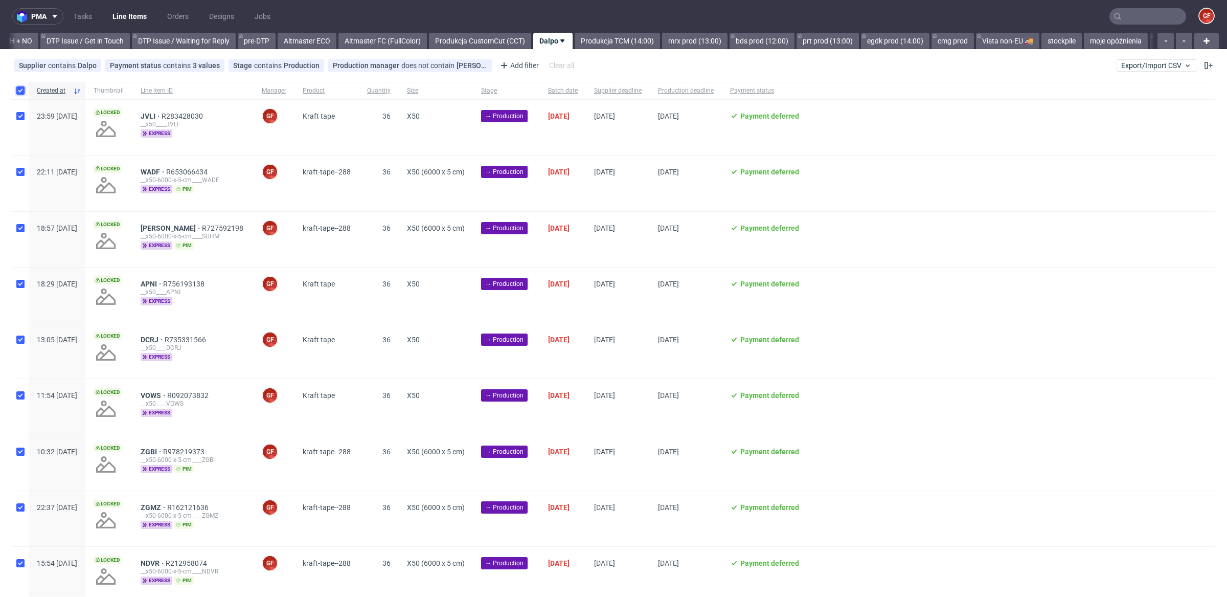
checkbox input "true"
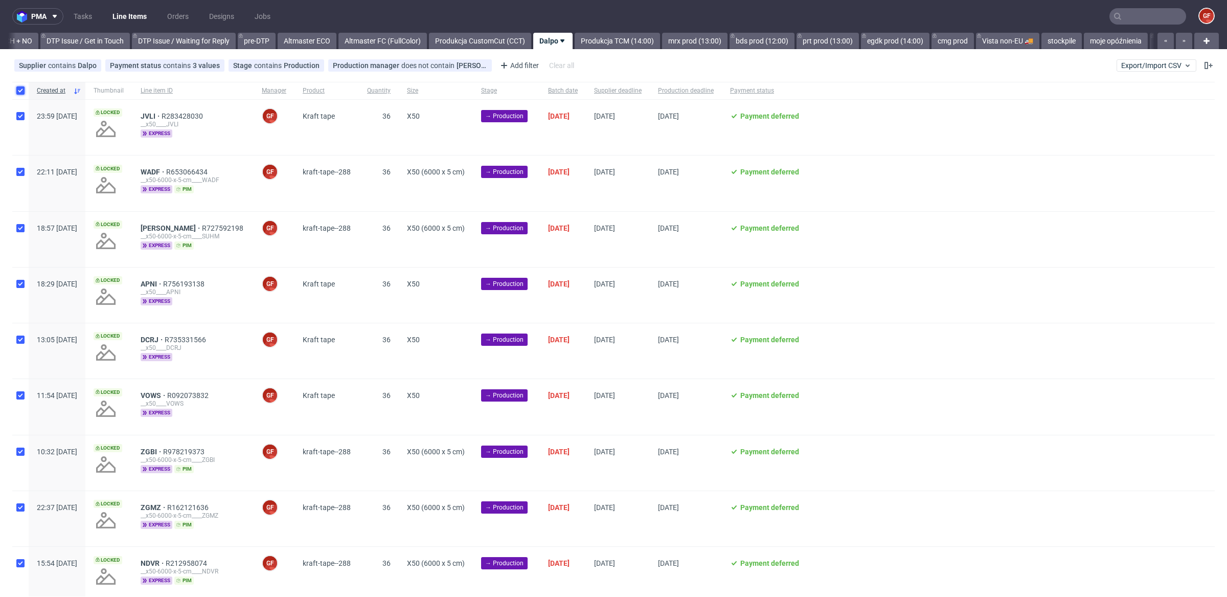
checkbox input "true"
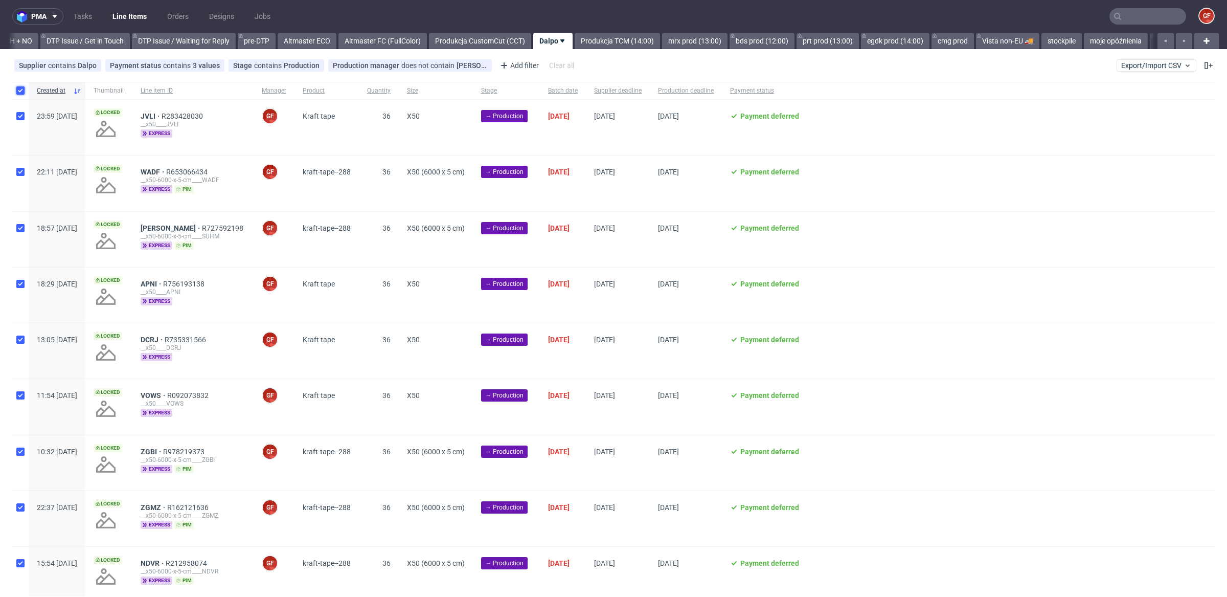
checkbox input "true"
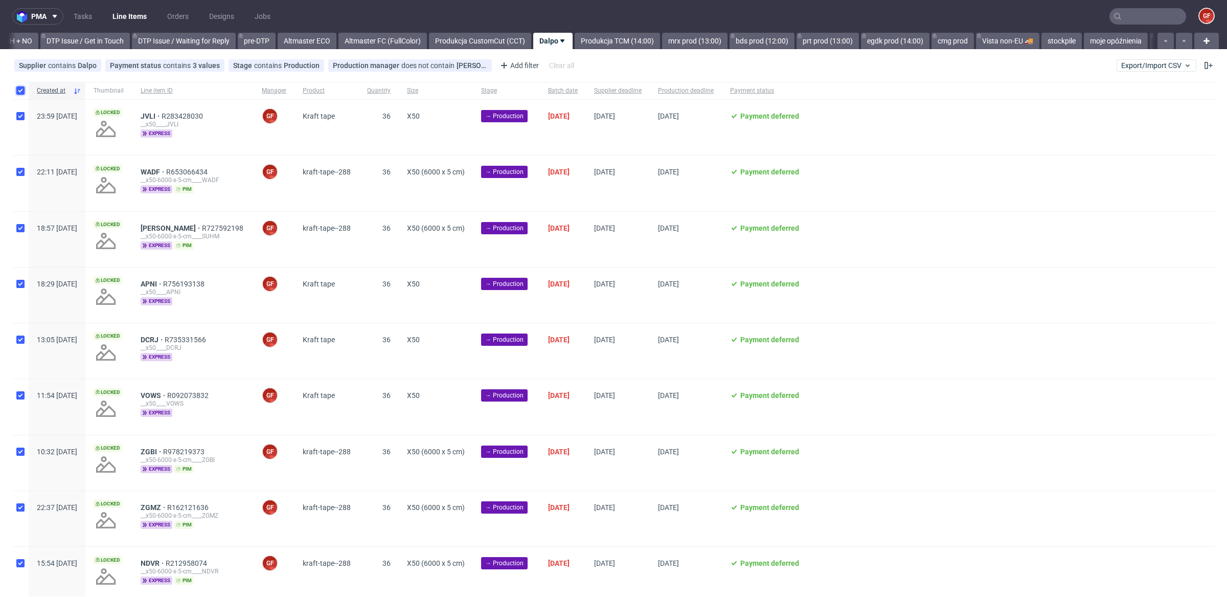
checkbox input "true"
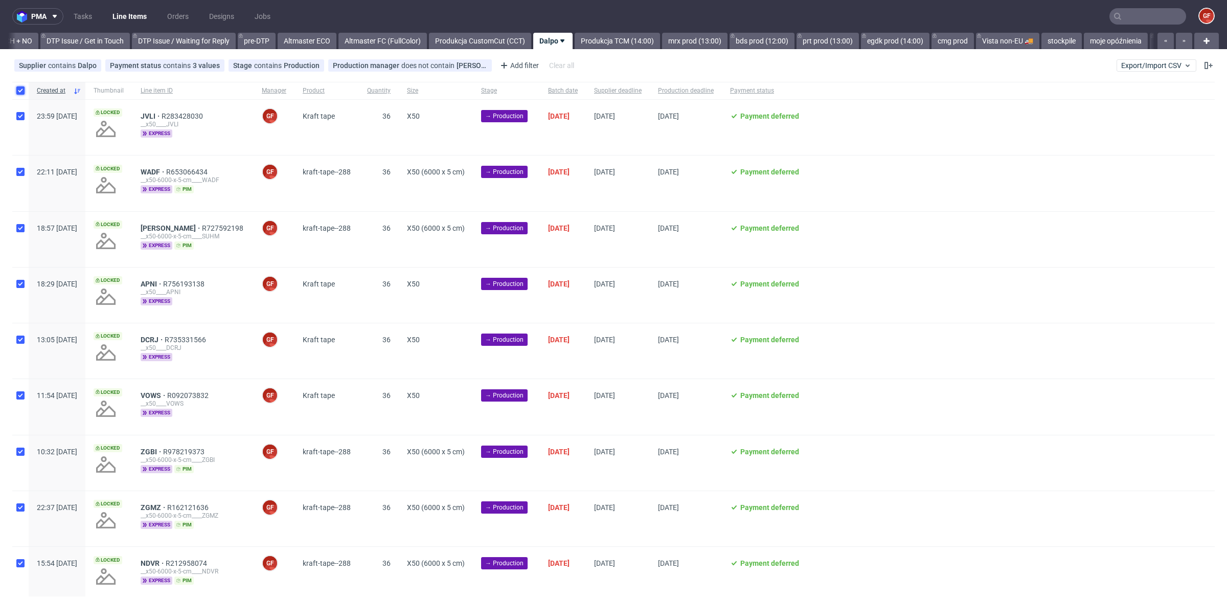
checkbox input "true"
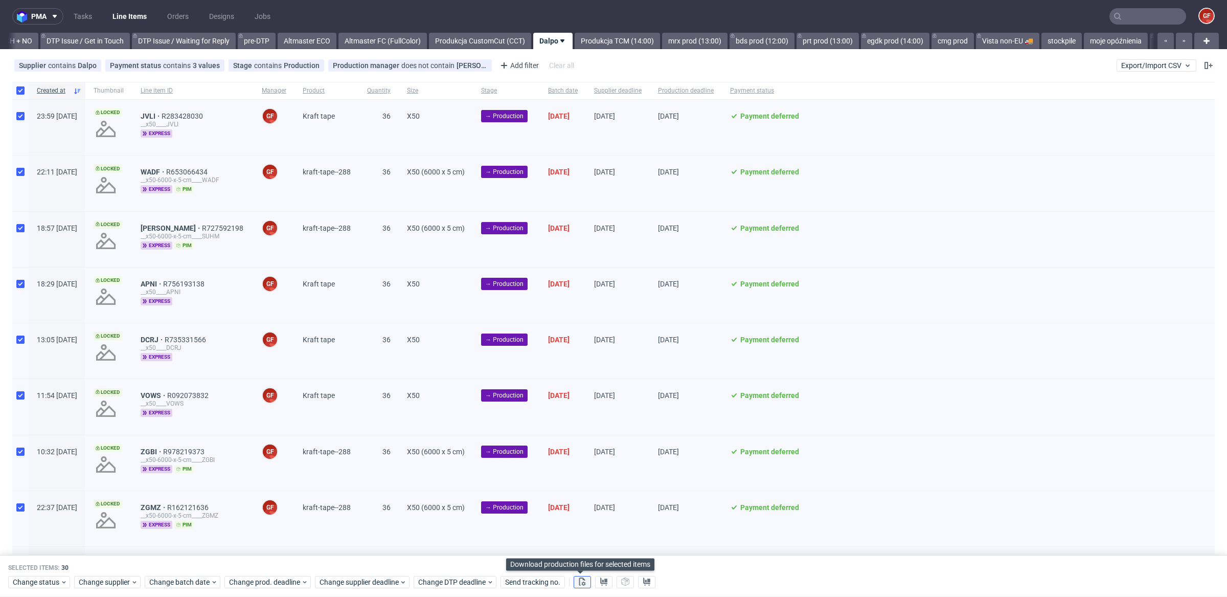
click at [579, 580] on icon at bounding box center [582, 581] width 8 height 8
click at [600, 581] on use at bounding box center [603, 581] width 7 height 8
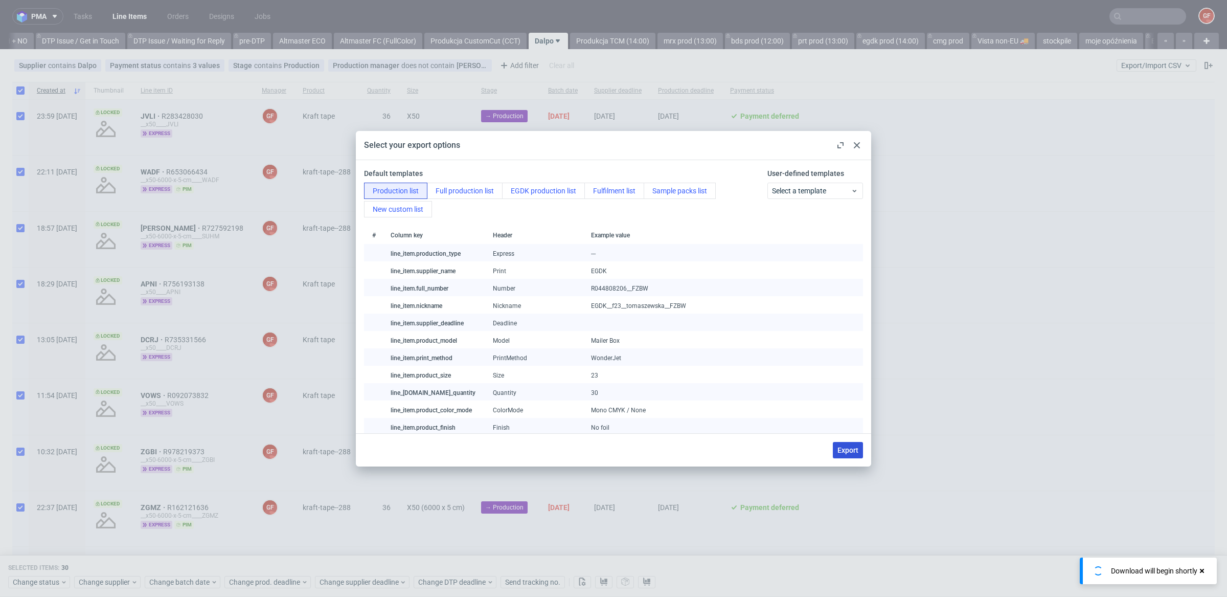
click at [848, 448] on span "Export" at bounding box center [848, 449] width 21 height 7
checkbox input "false"
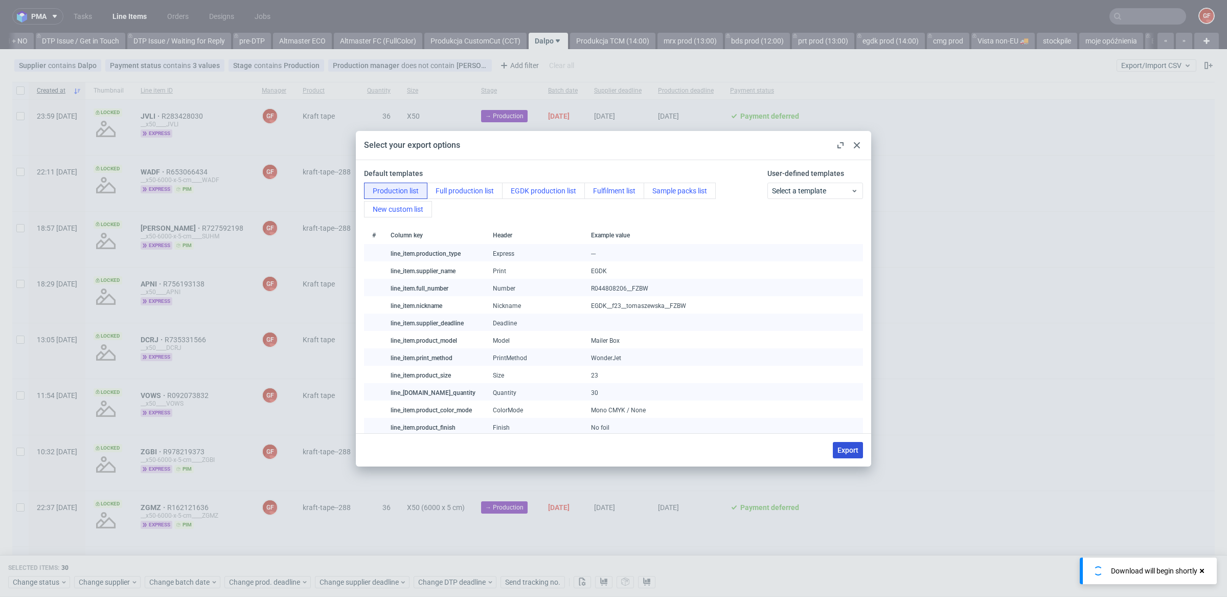
checkbox input "false"
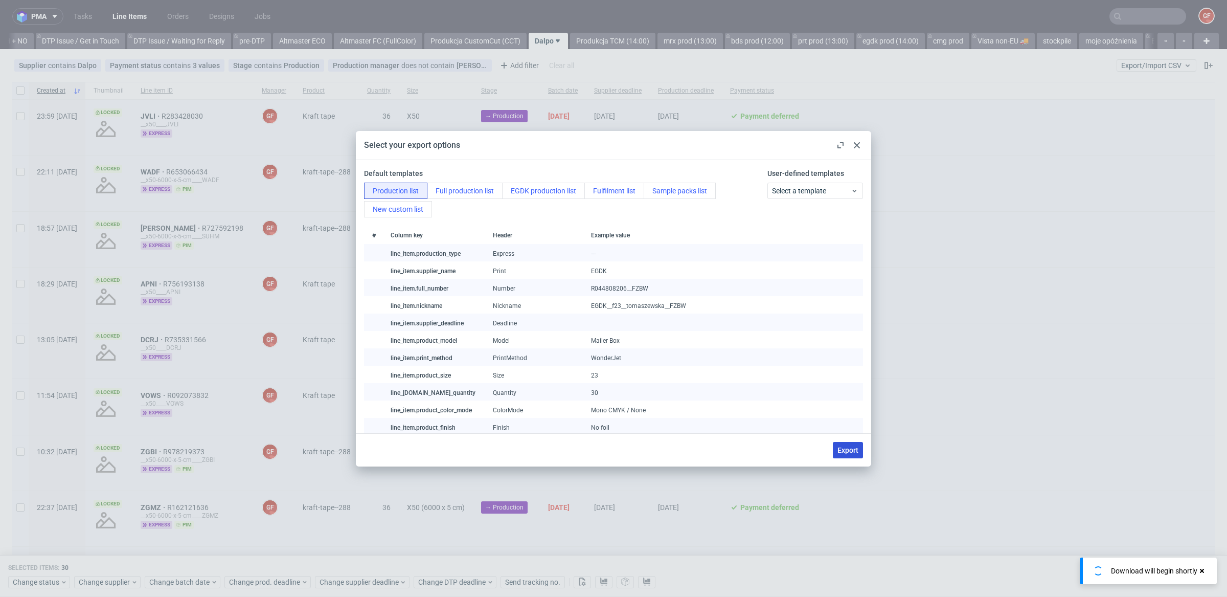
checkbox input "false"
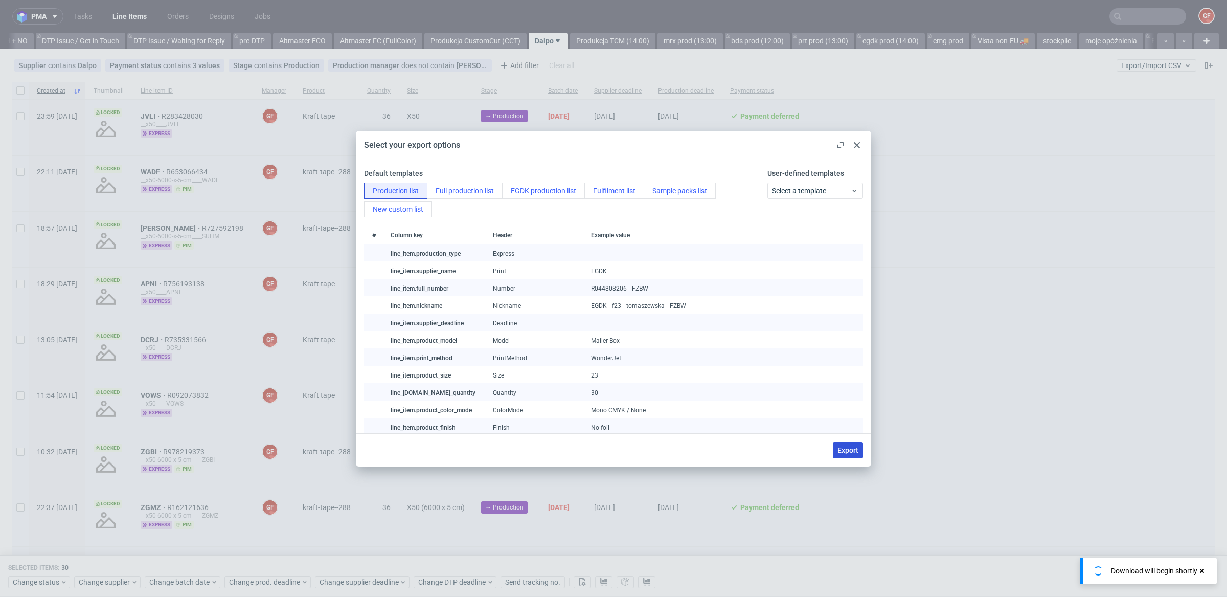
checkbox input "false"
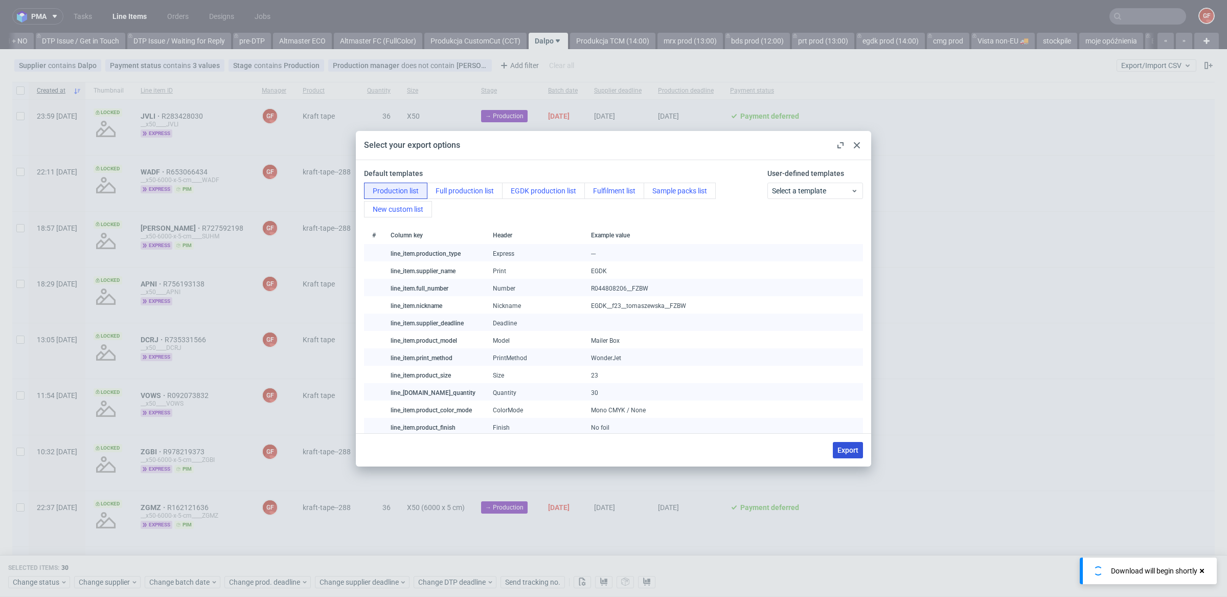
checkbox input "false"
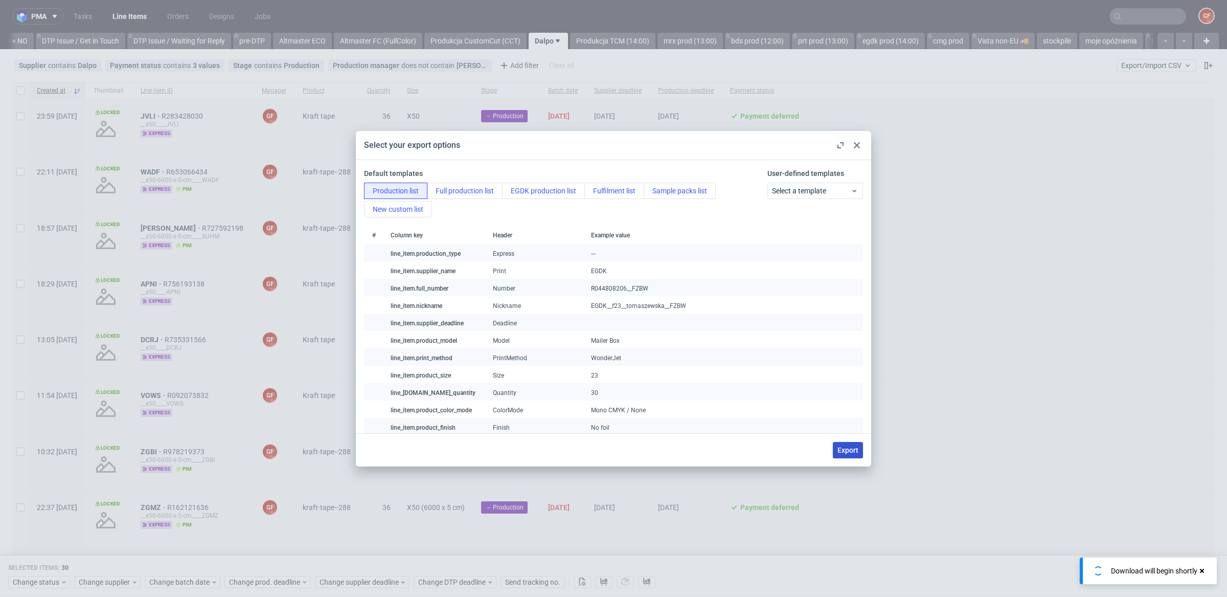
checkbox input "false"
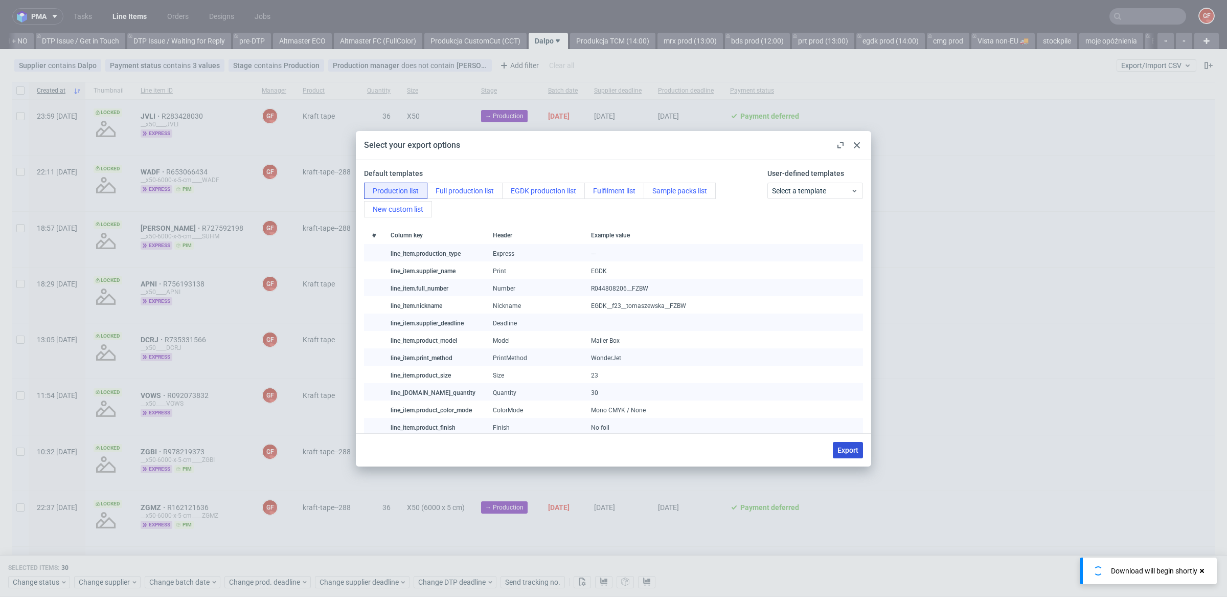
checkbox input "false"
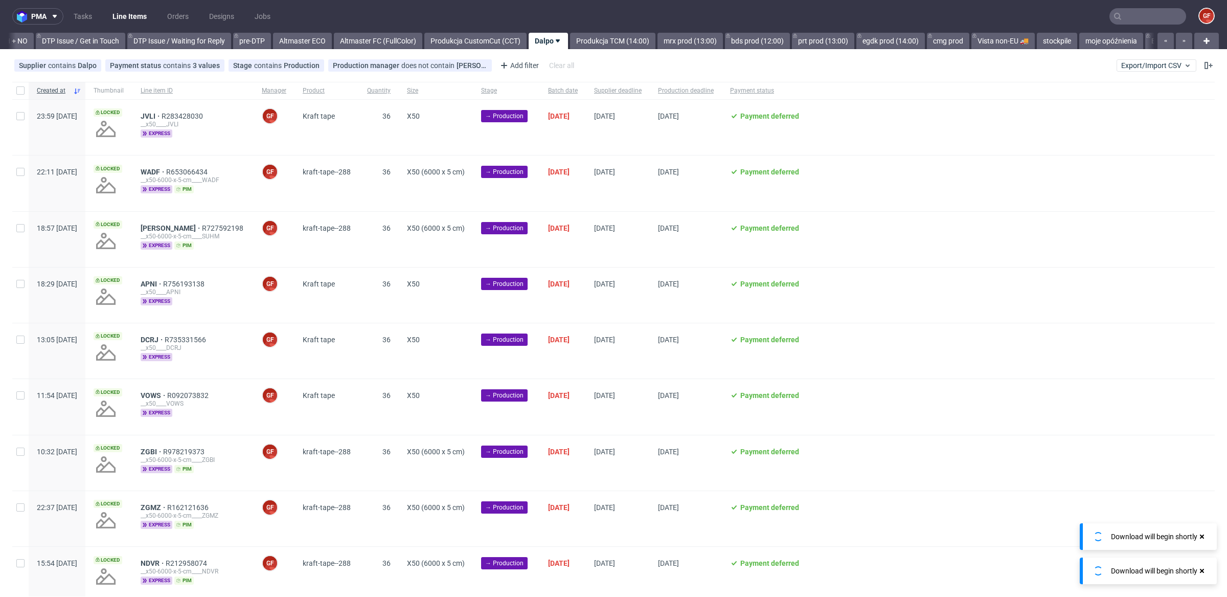
click at [20, 95] on div at bounding box center [20, 90] width 16 height 17
checkbox input "true"
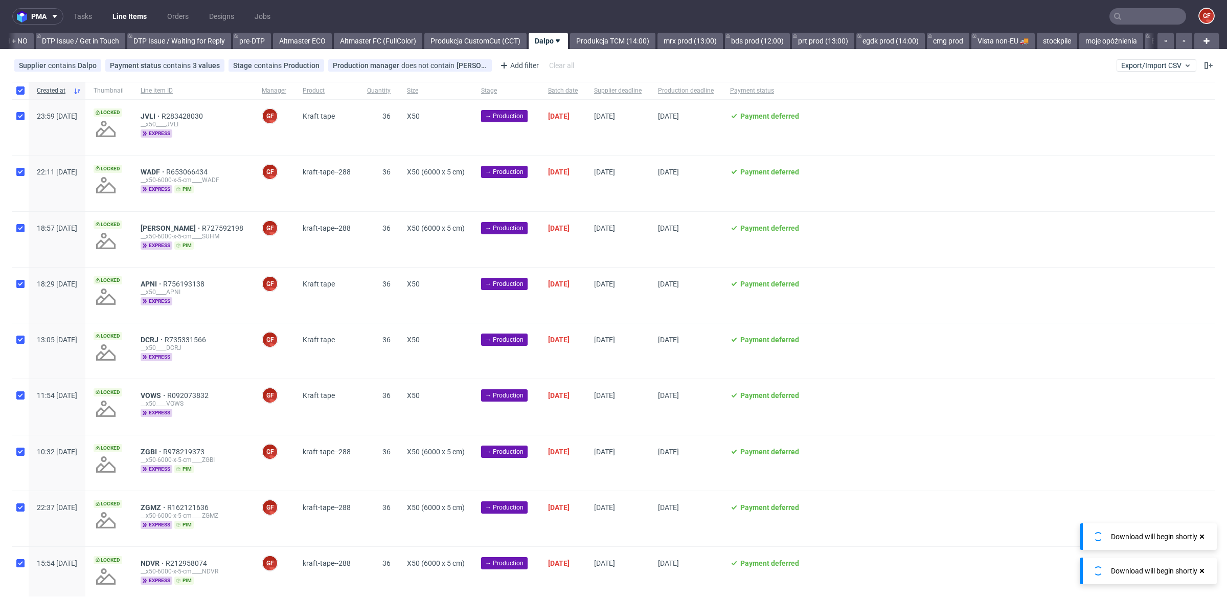
checkbox input "true"
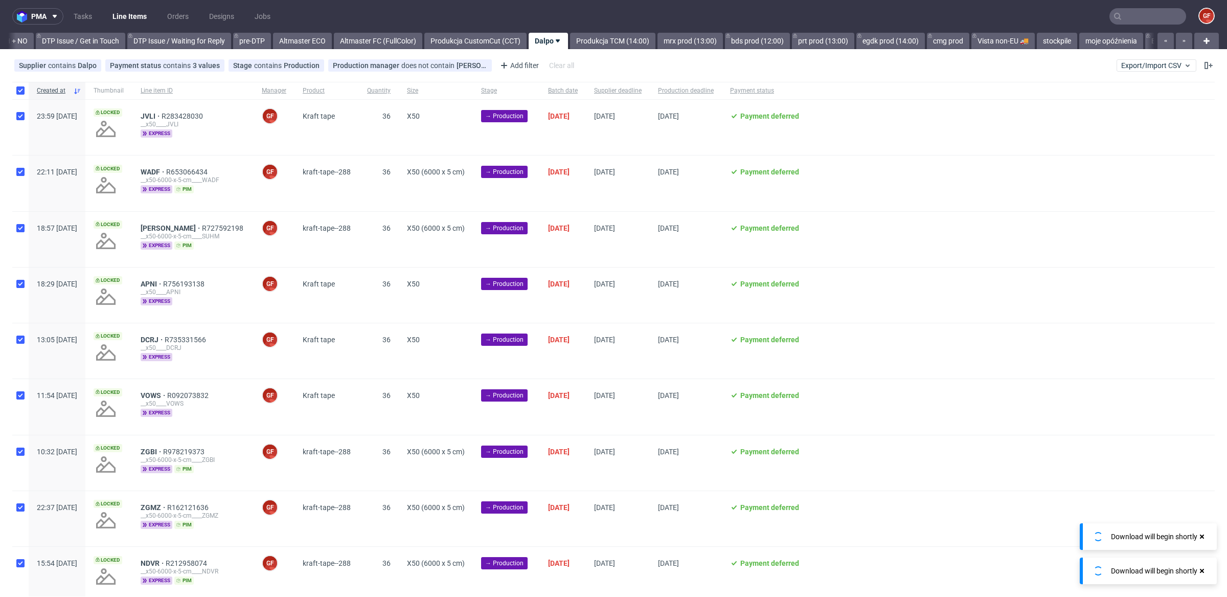
checkbox input "true"
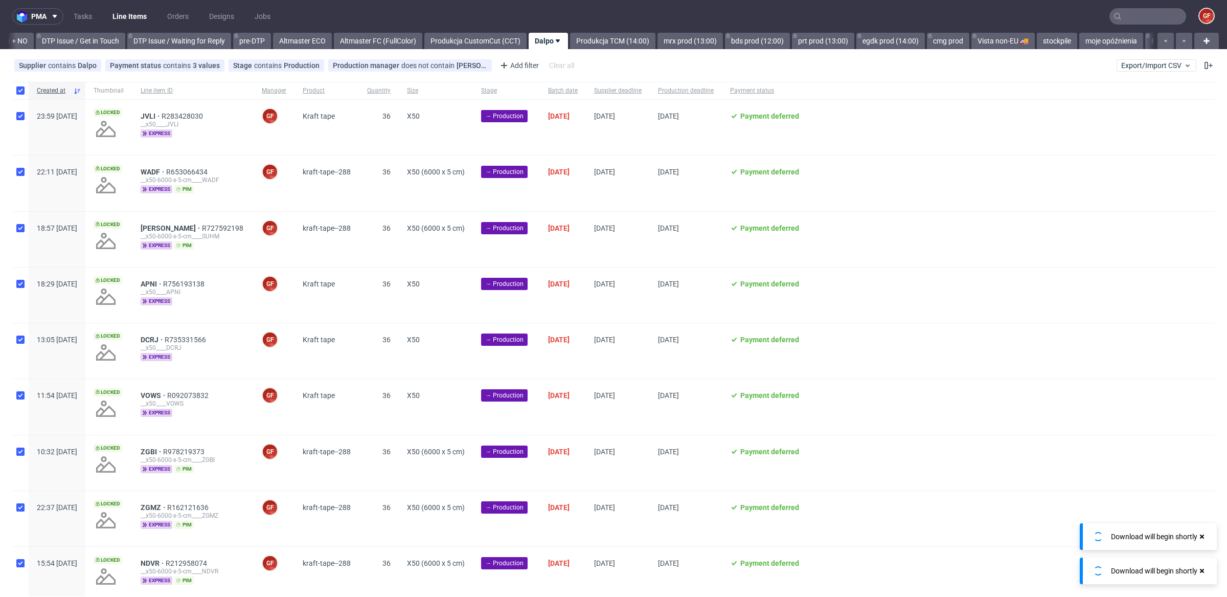
checkbox input "true"
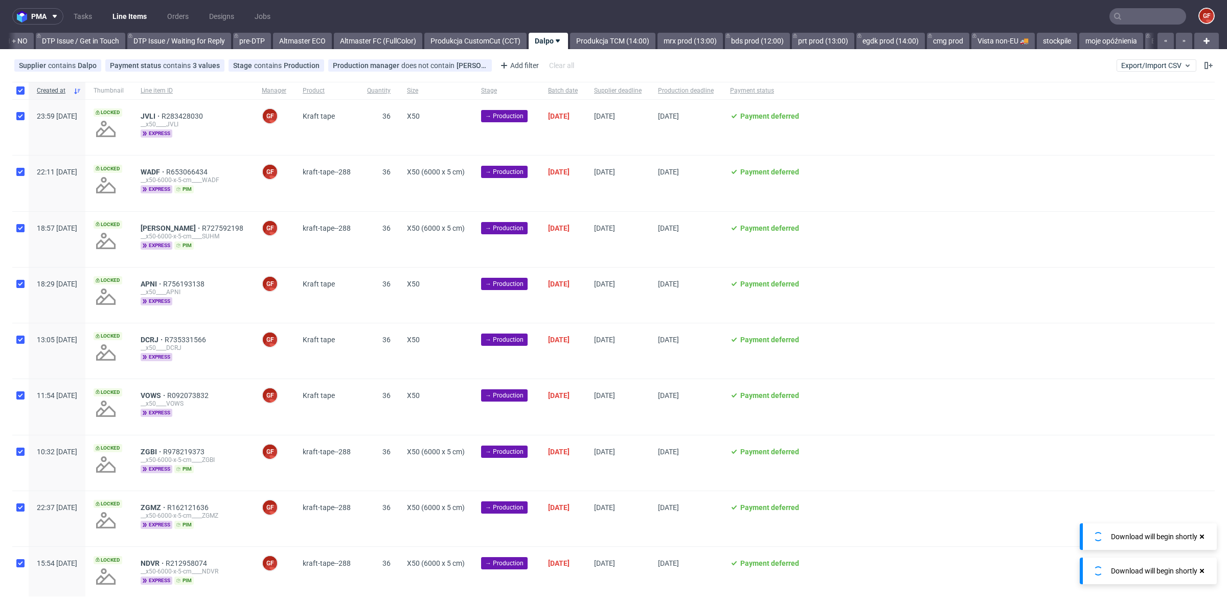
checkbox input "true"
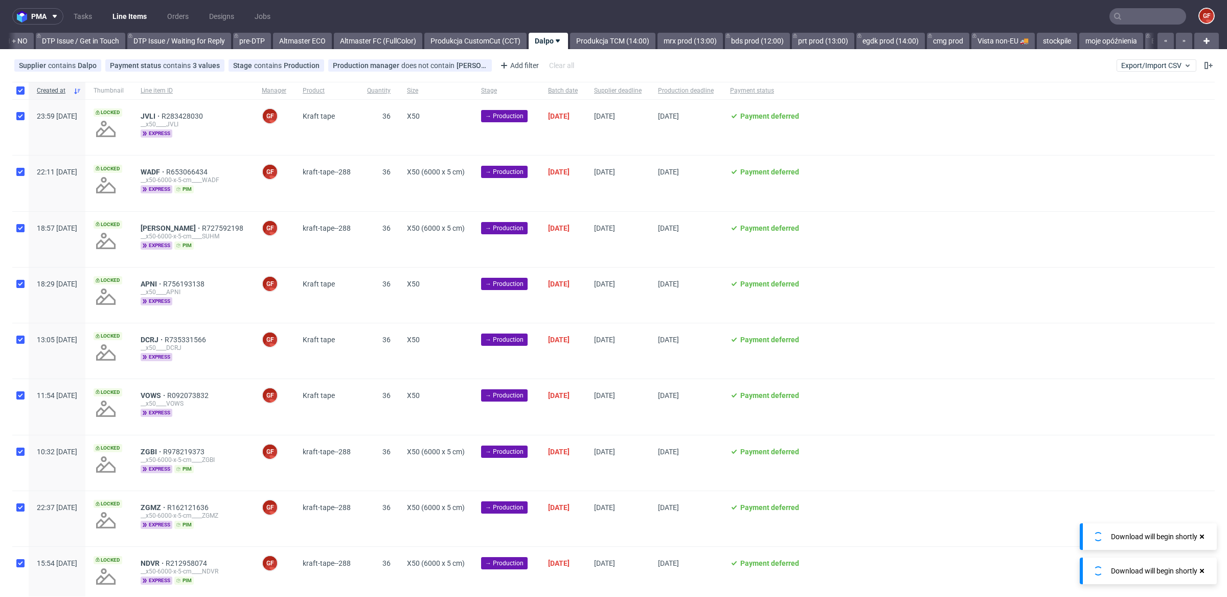
checkbox input "true"
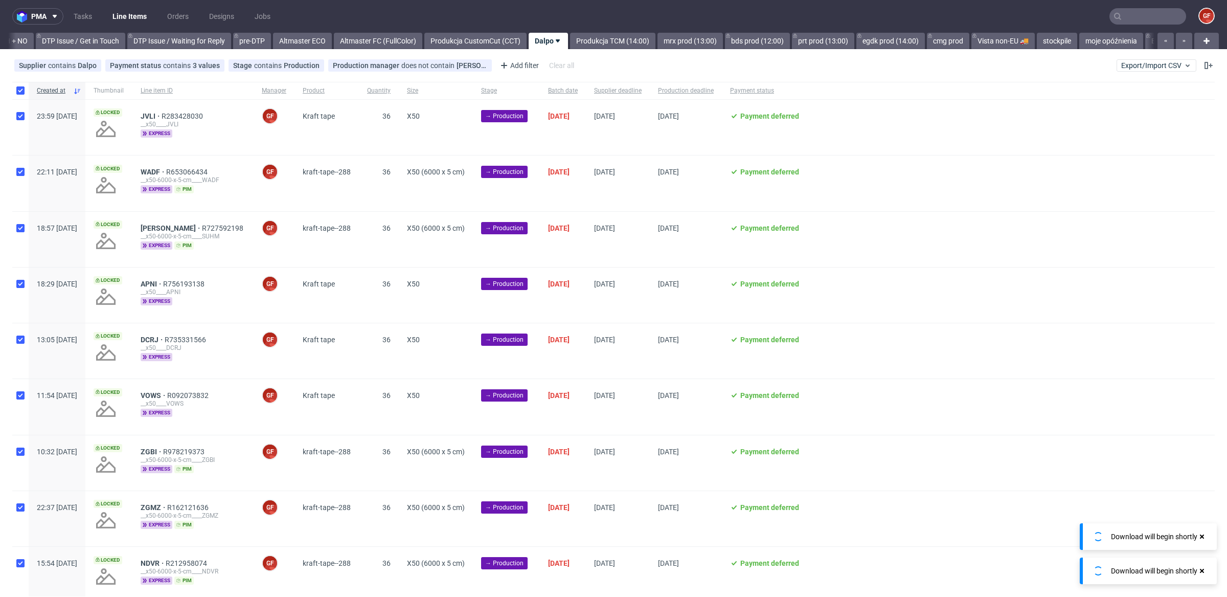
checkbox input "true"
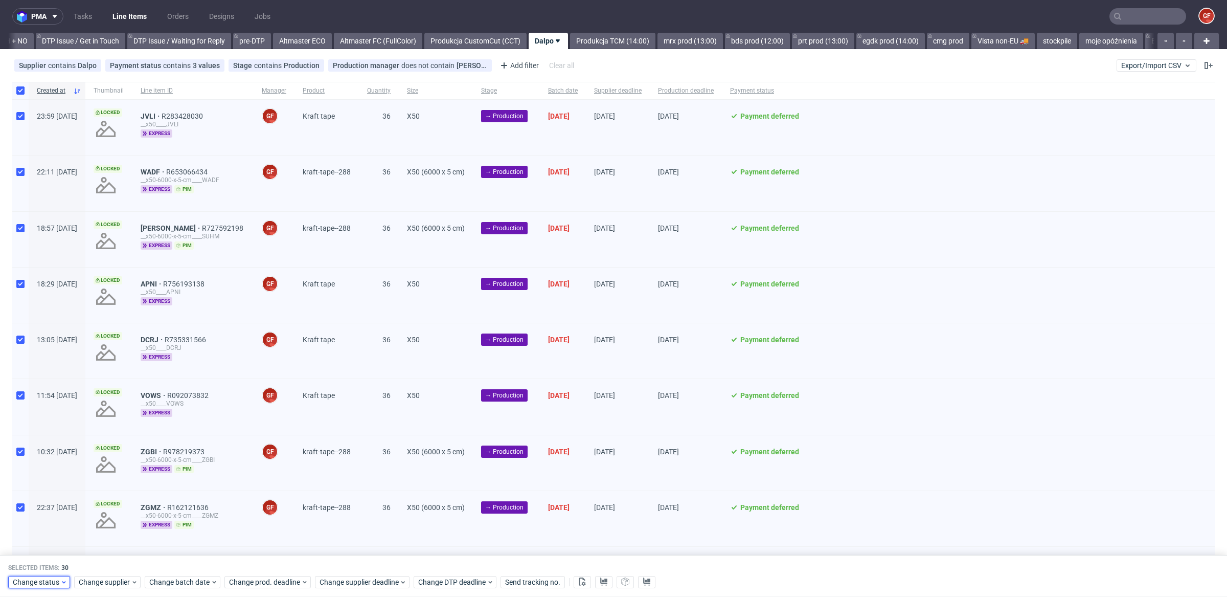
click at [31, 585] on span "Change status" at bounding box center [37, 582] width 48 height 10
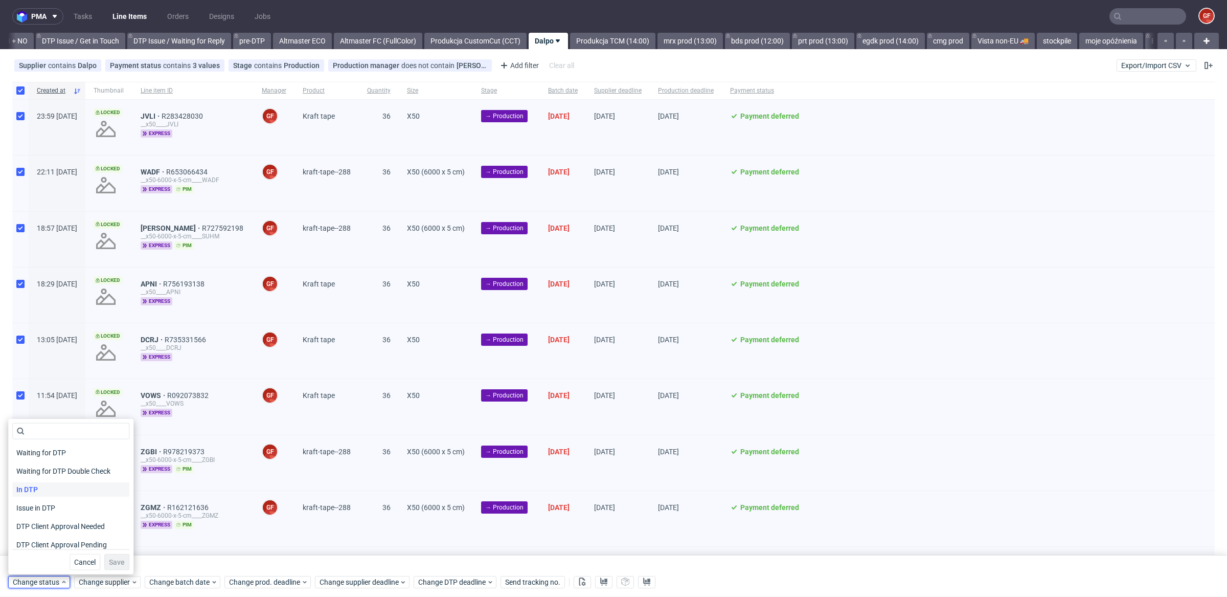
scroll to position [104, 0]
click at [41, 498] on span "In Production" at bounding box center [38, 496] width 52 height 14
click at [115, 560] on span "Save" at bounding box center [117, 561] width 16 height 7
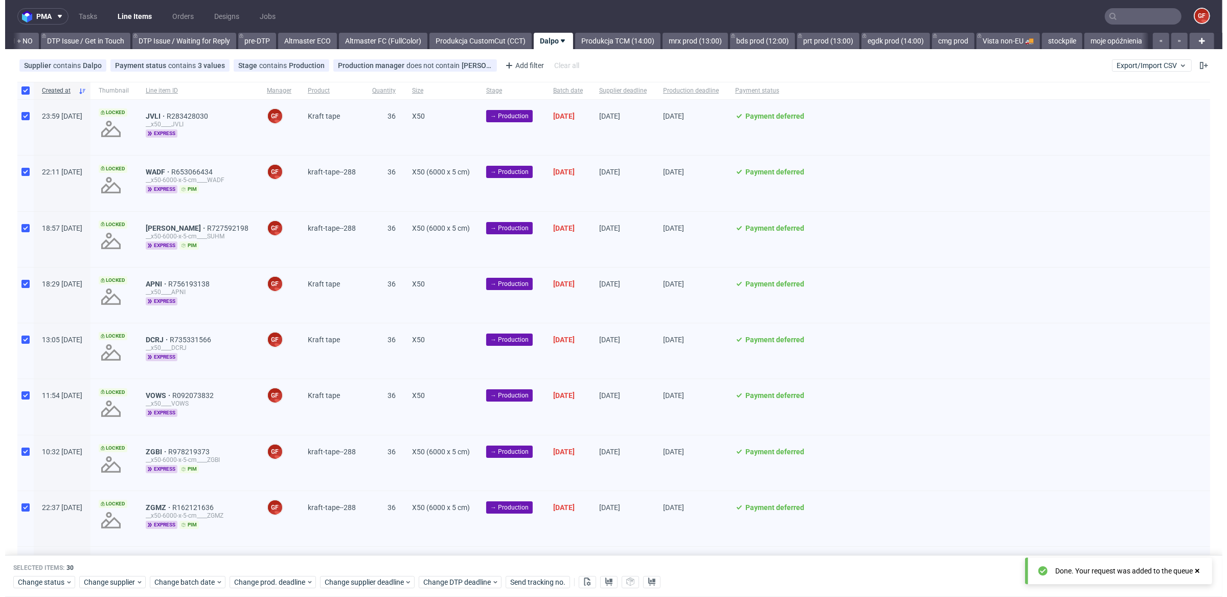
scroll to position [0, 1486]
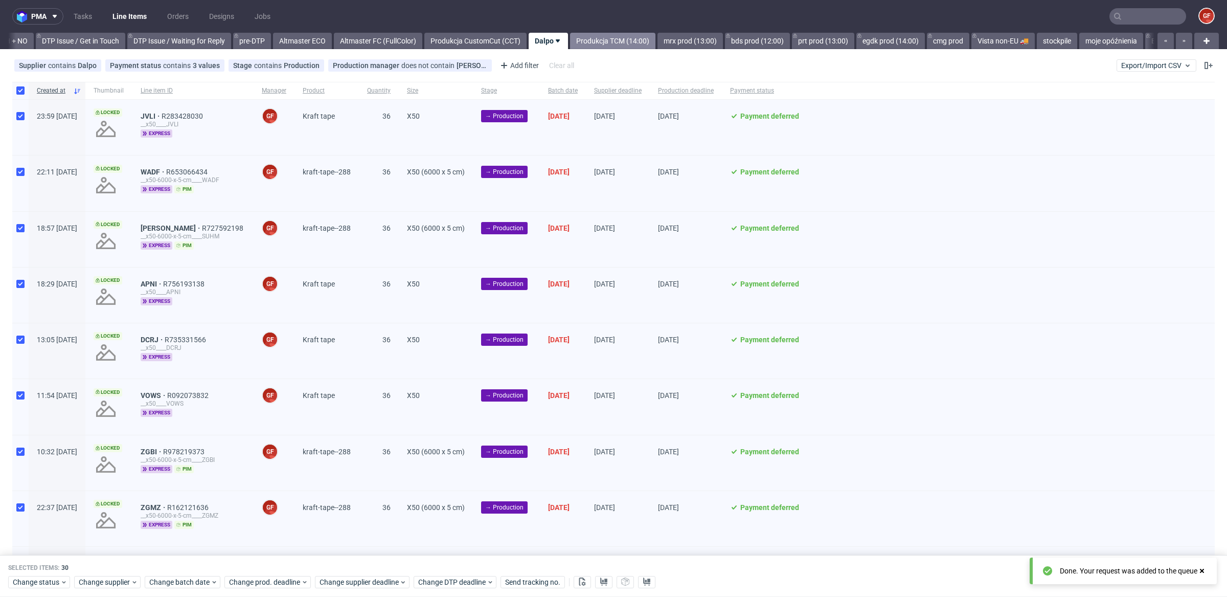
click at [652, 44] on link "Produkcja TCM (14:00)" at bounding box center [612, 41] width 85 height 16
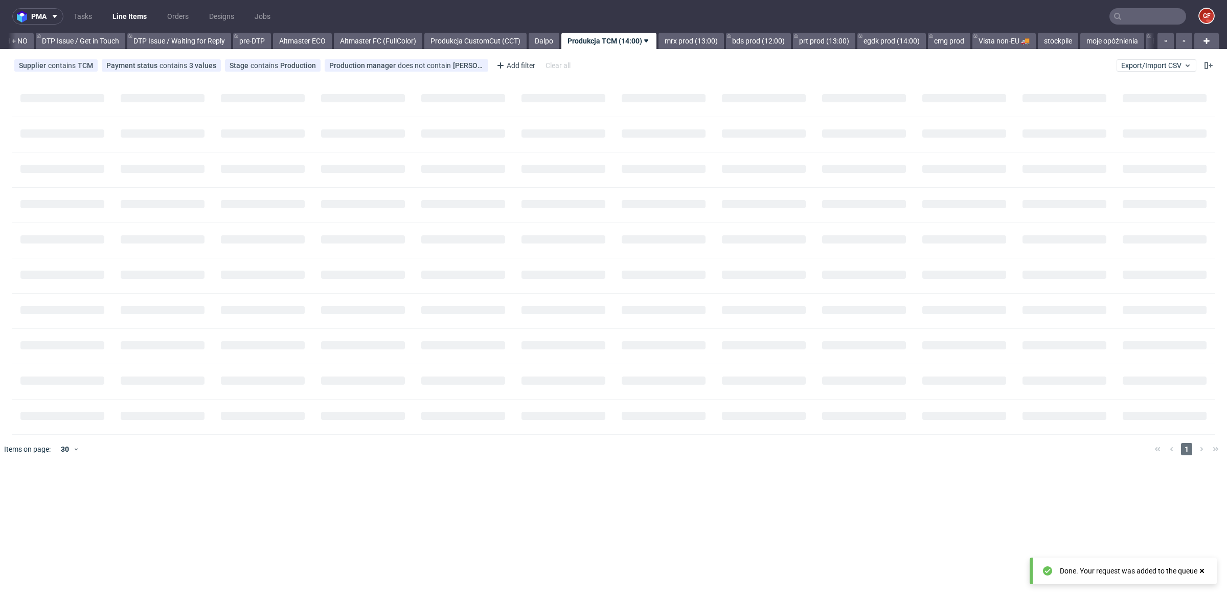
scroll to position [0, 1542]
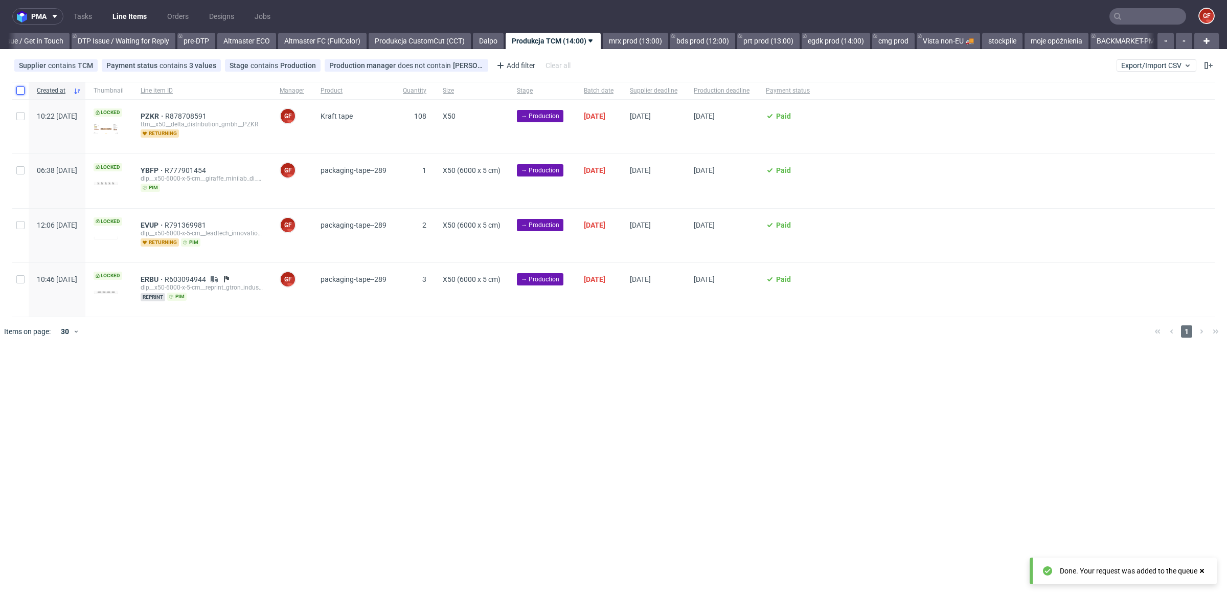
click at [18, 88] on input "checkbox" at bounding box center [20, 90] width 8 height 8
checkbox input "true"
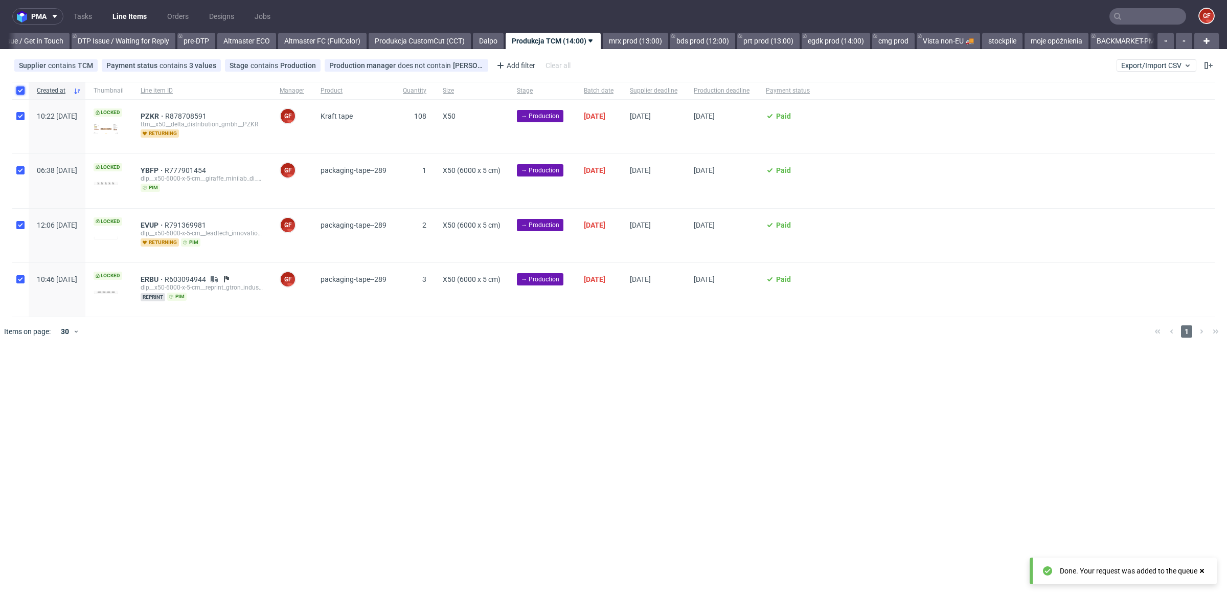
checkbox input "true"
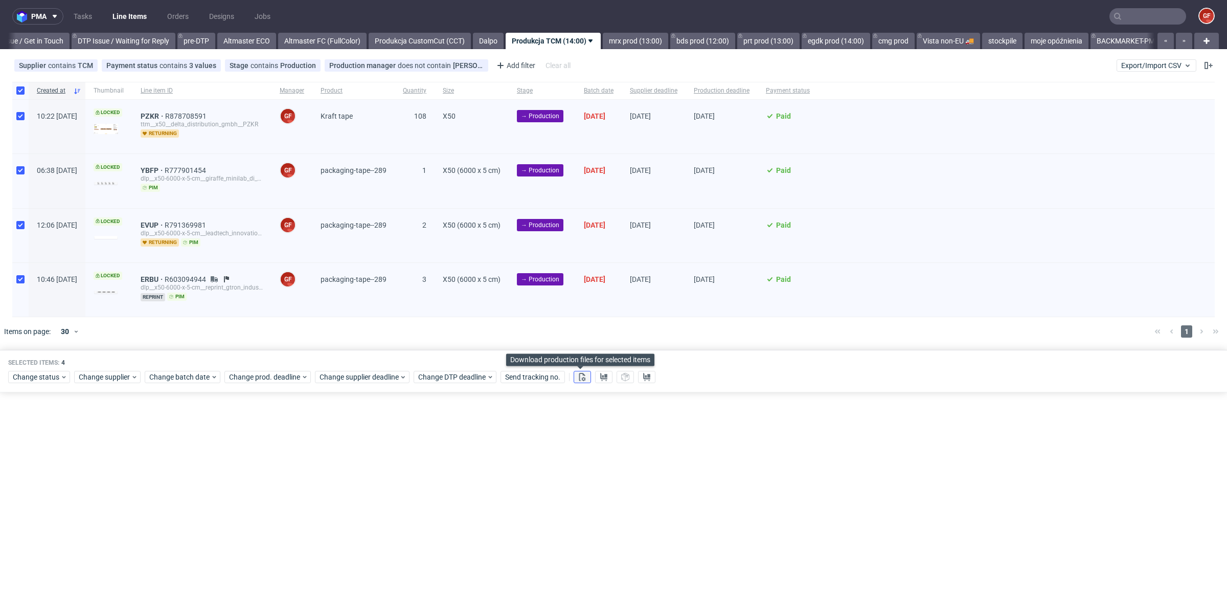
click at [579, 377] on icon at bounding box center [582, 377] width 8 height 8
click at [600, 377] on icon at bounding box center [604, 377] width 8 height 8
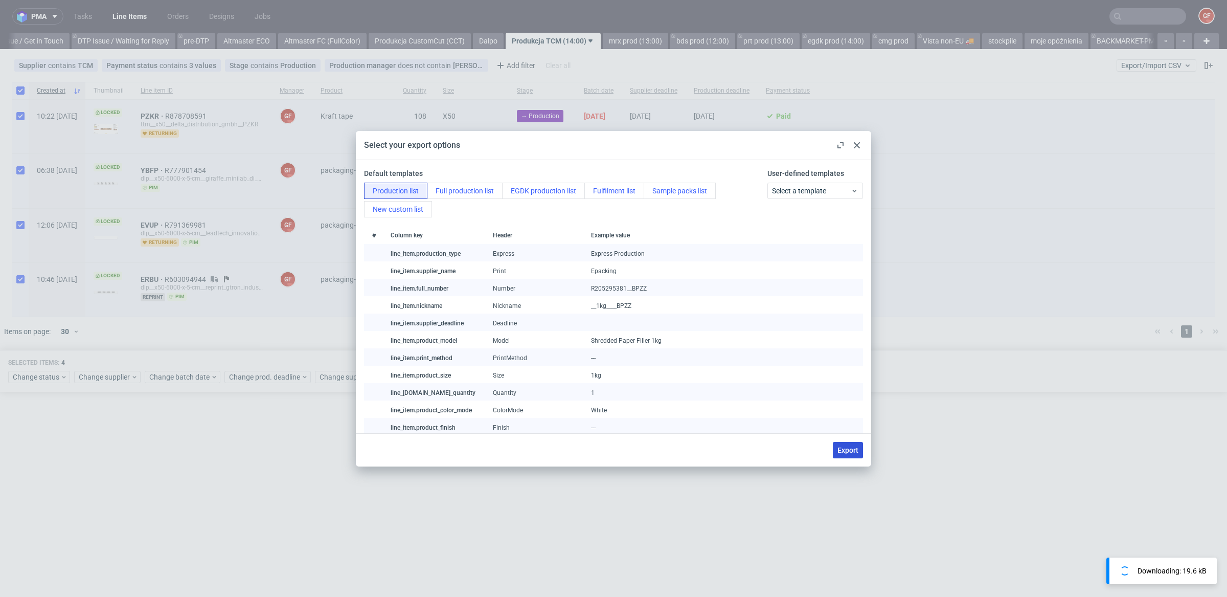
click at [848, 450] on span "Export" at bounding box center [848, 449] width 21 height 7
checkbox input "false"
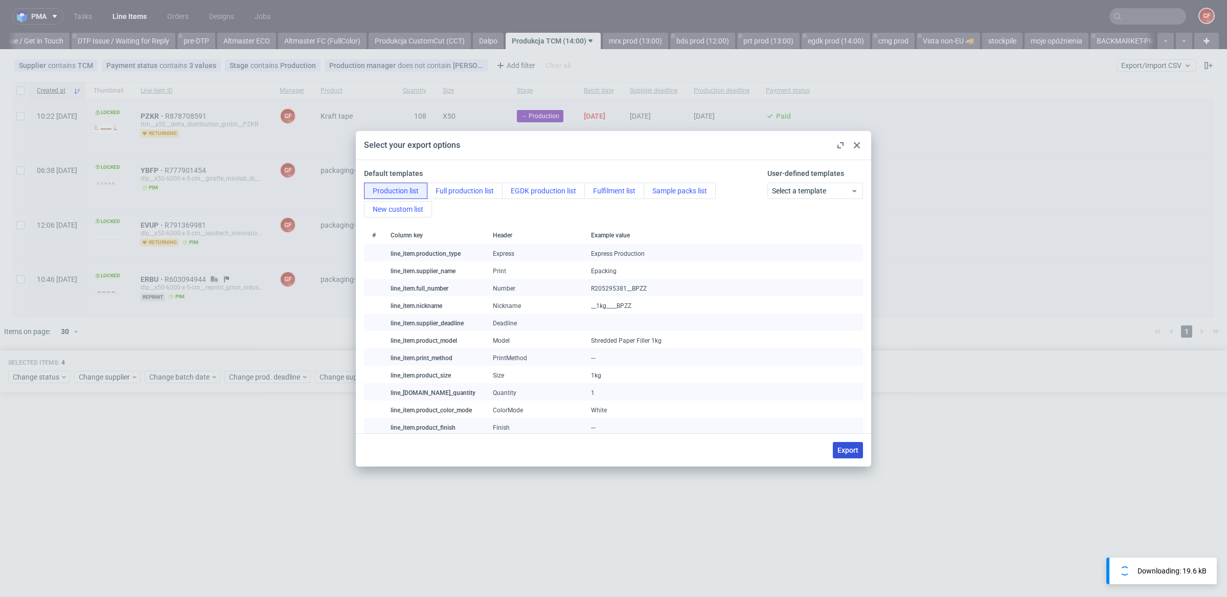
checkbox input "false"
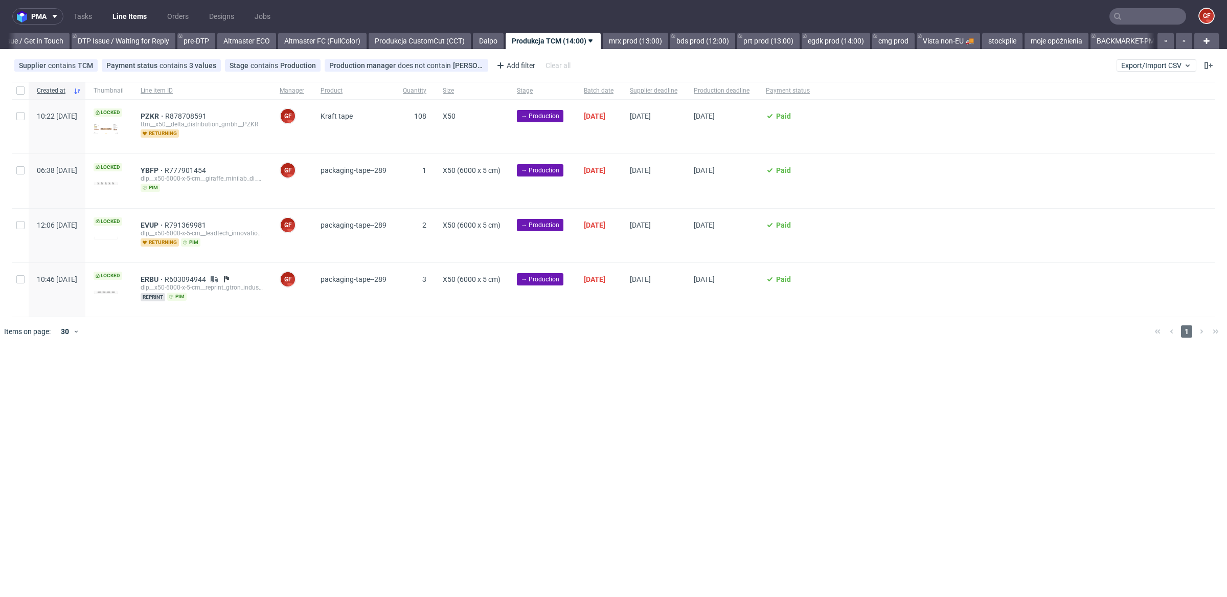
click at [25, 92] on div at bounding box center [20, 90] width 16 height 17
checkbox input "true"
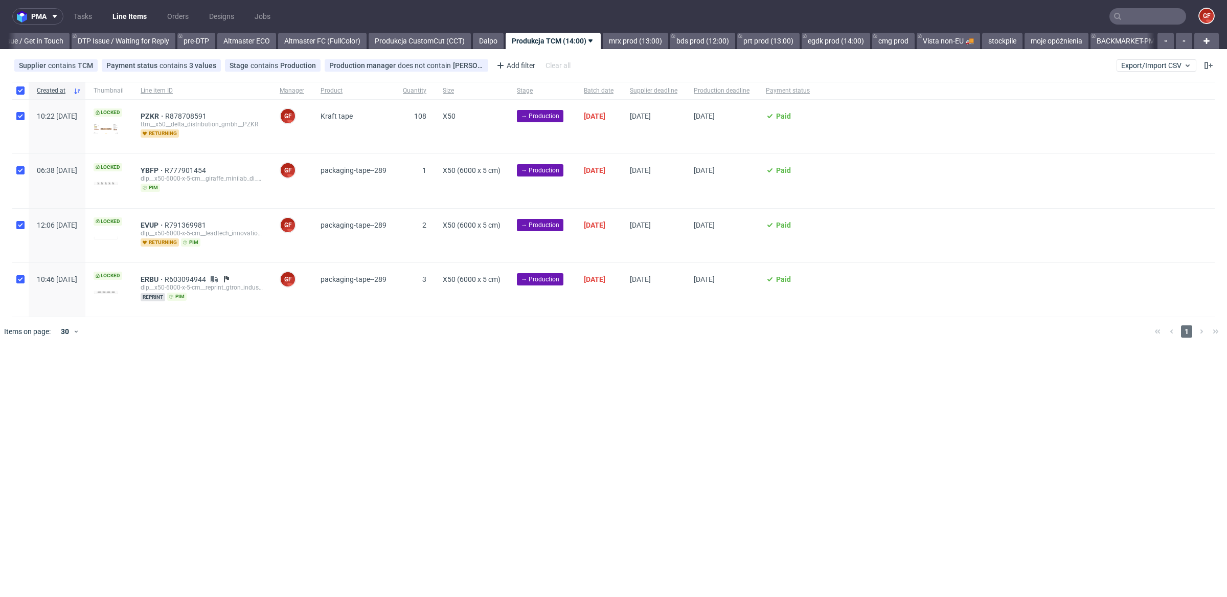
checkbox input "true"
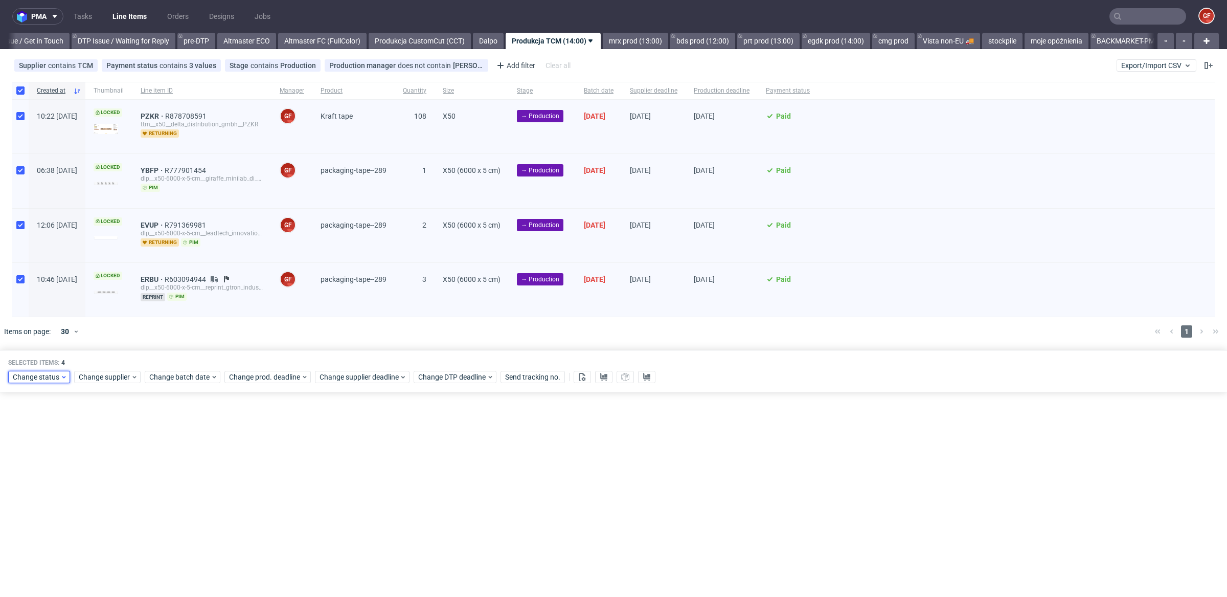
click at [42, 376] on span "Change status" at bounding box center [37, 377] width 48 height 10
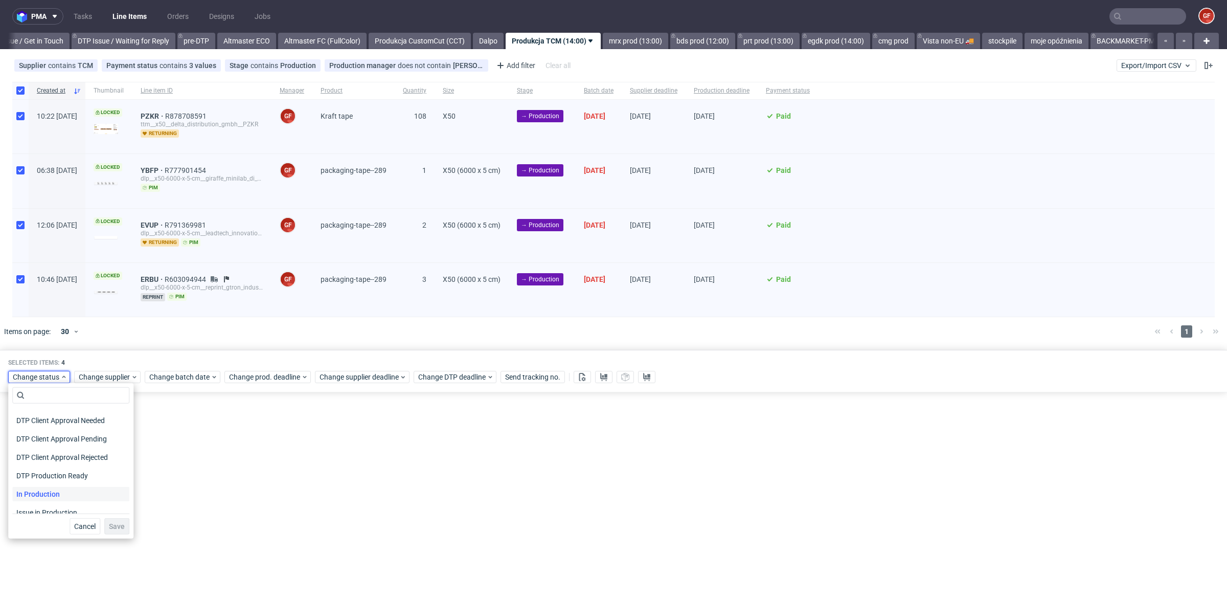
scroll to position [133, 0]
click at [56, 432] on span "In Production" at bounding box center [38, 431] width 52 height 14
click at [117, 526] on span "Save" at bounding box center [117, 526] width 16 height 7
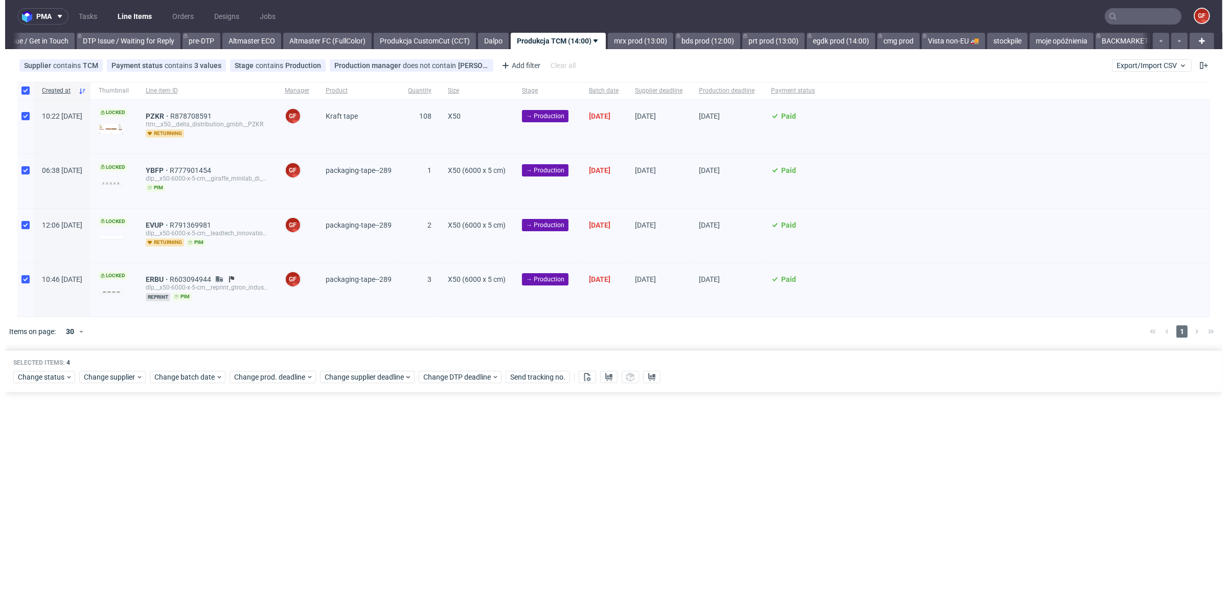
scroll to position [0, 1542]
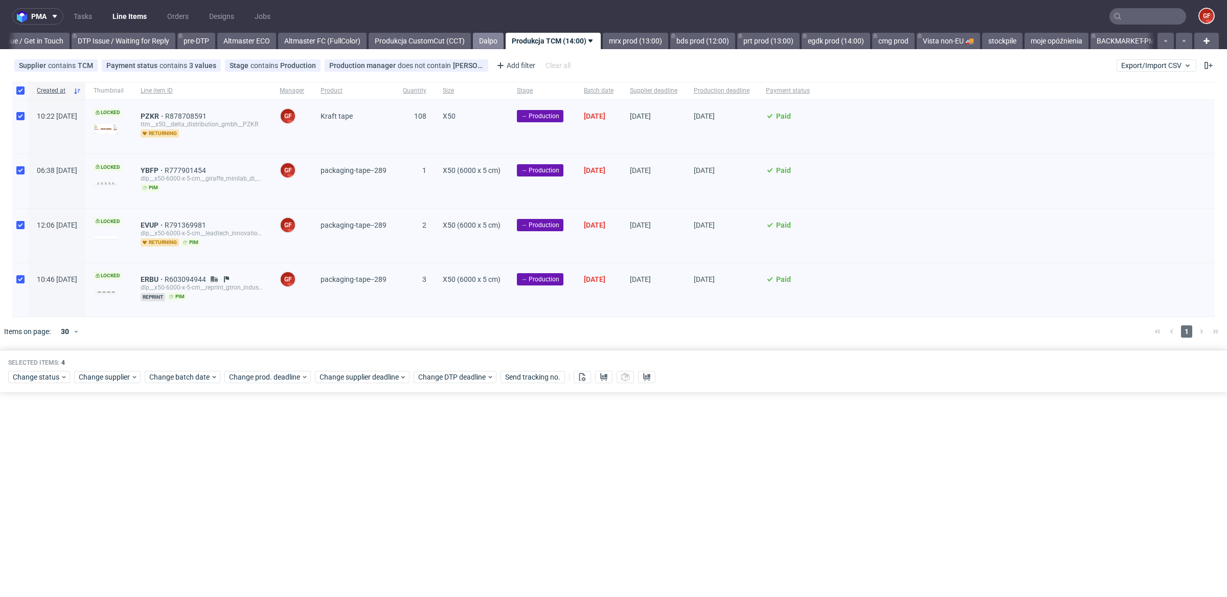
click at [504, 35] on link "Dalpo" at bounding box center [488, 41] width 31 height 16
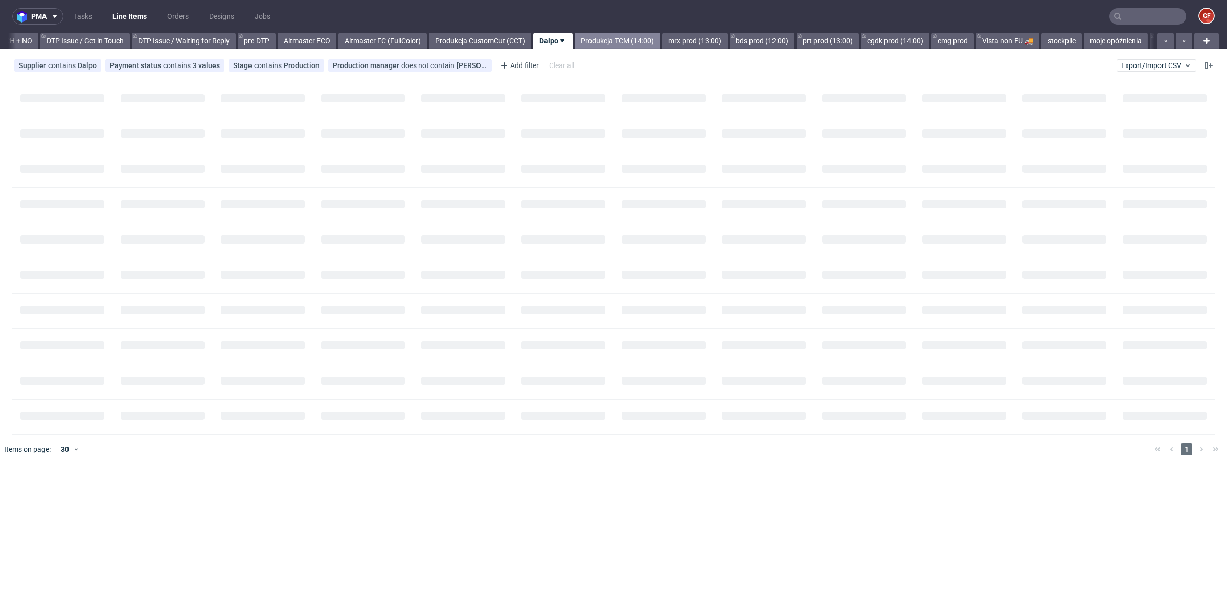
scroll to position [0, 1486]
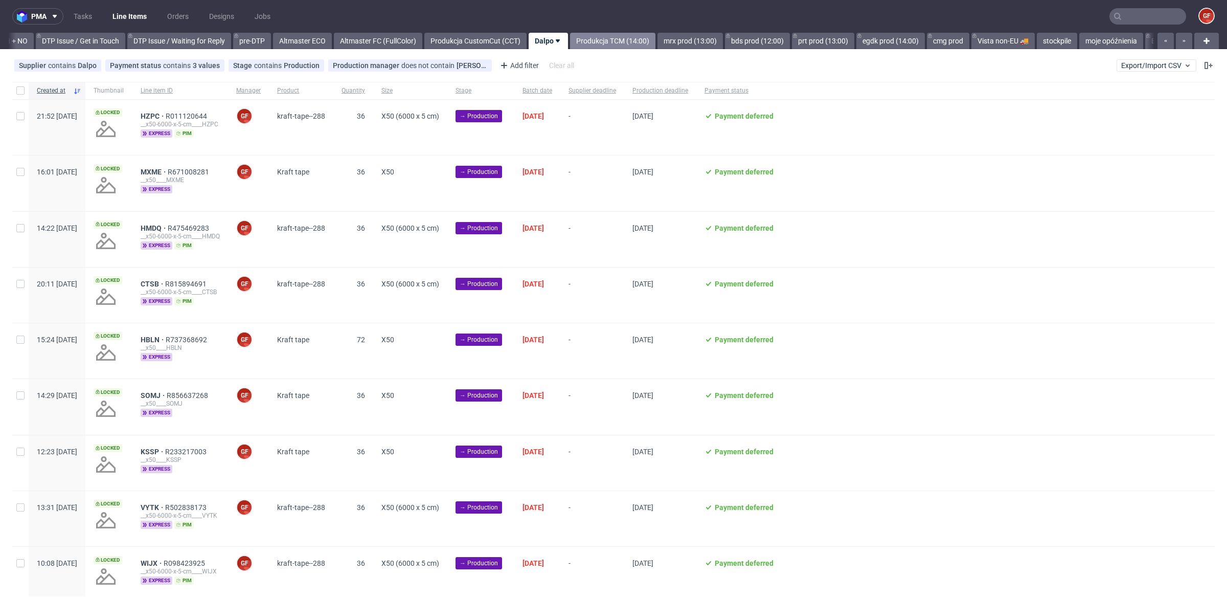
click at [647, 39] on link "Produkcja TCM (14:00)" at bounding box center [612, 41] width 85 height 16
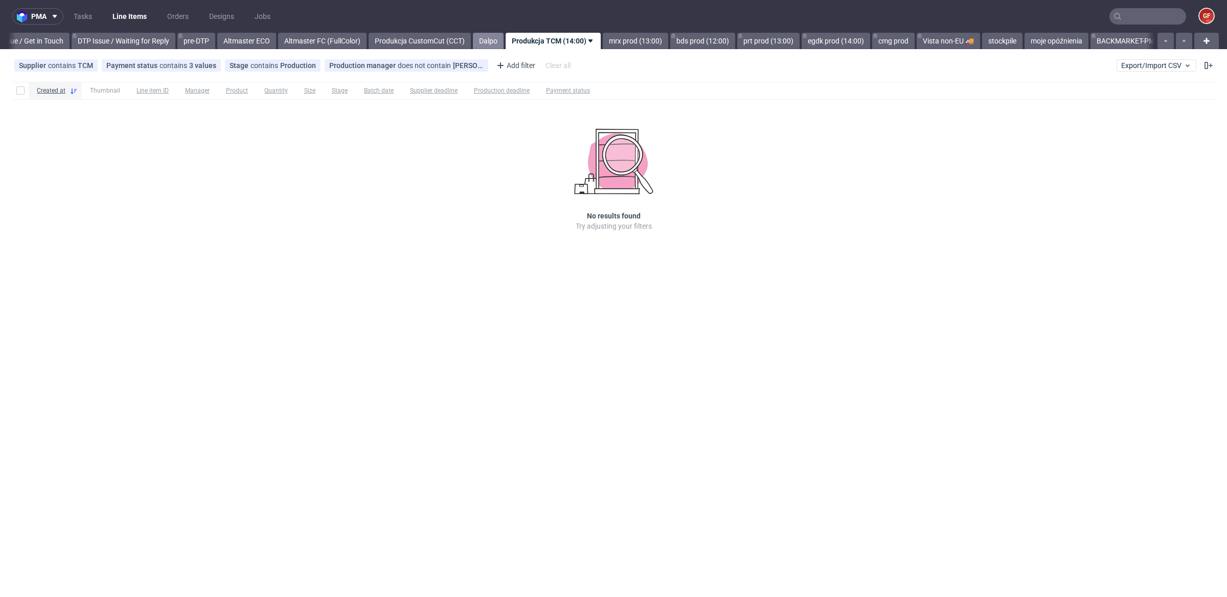
click at [504, 38] on link "Dalpo" at bounding box center [488, 41] width 31 height 16
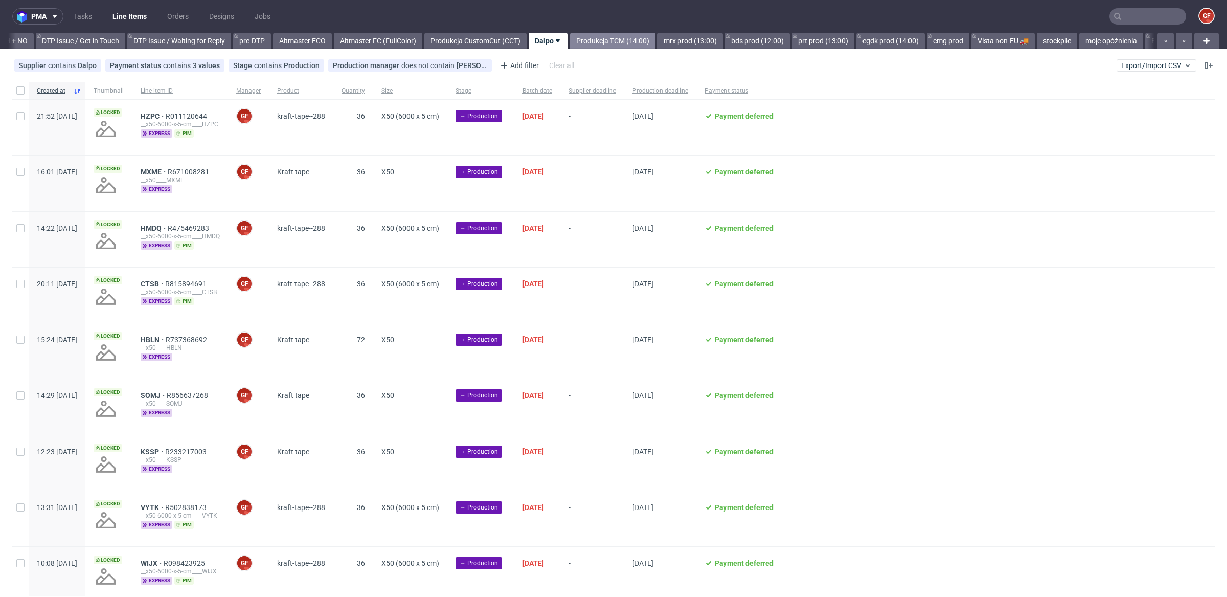
click at [621, 39] on link "Produkcja TCM (14:00)" at bounding box center [612, 41] width 85 height 16
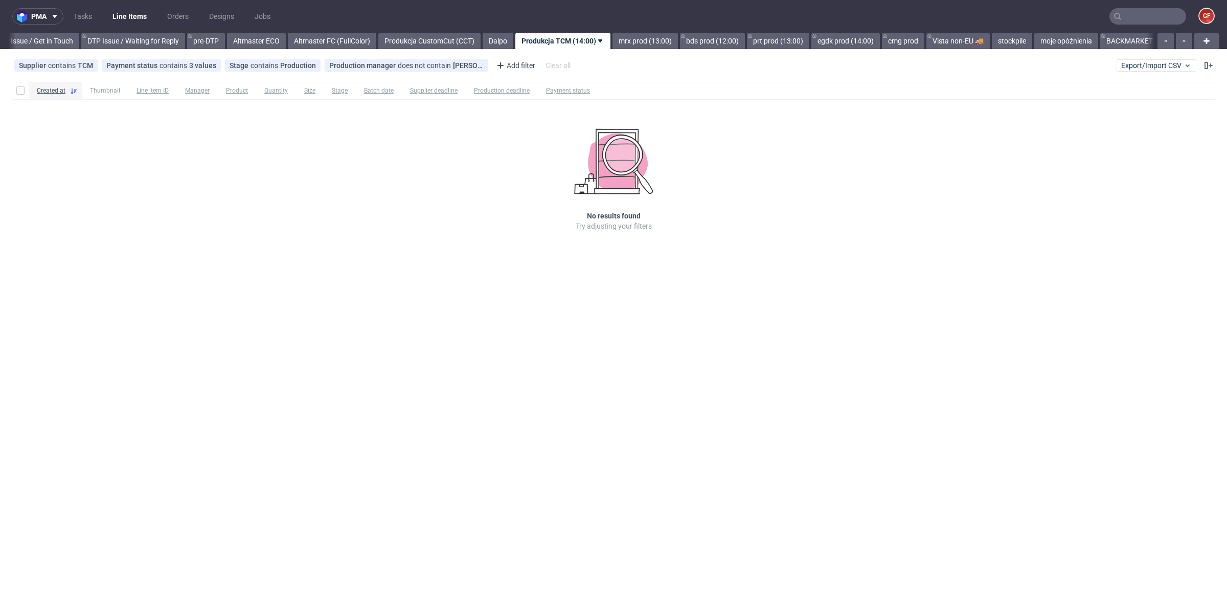
scroll to position [0, 1542]
click at [504, 44] on link "Dalpo" at bounding box center [488, 41] width 31 height 16
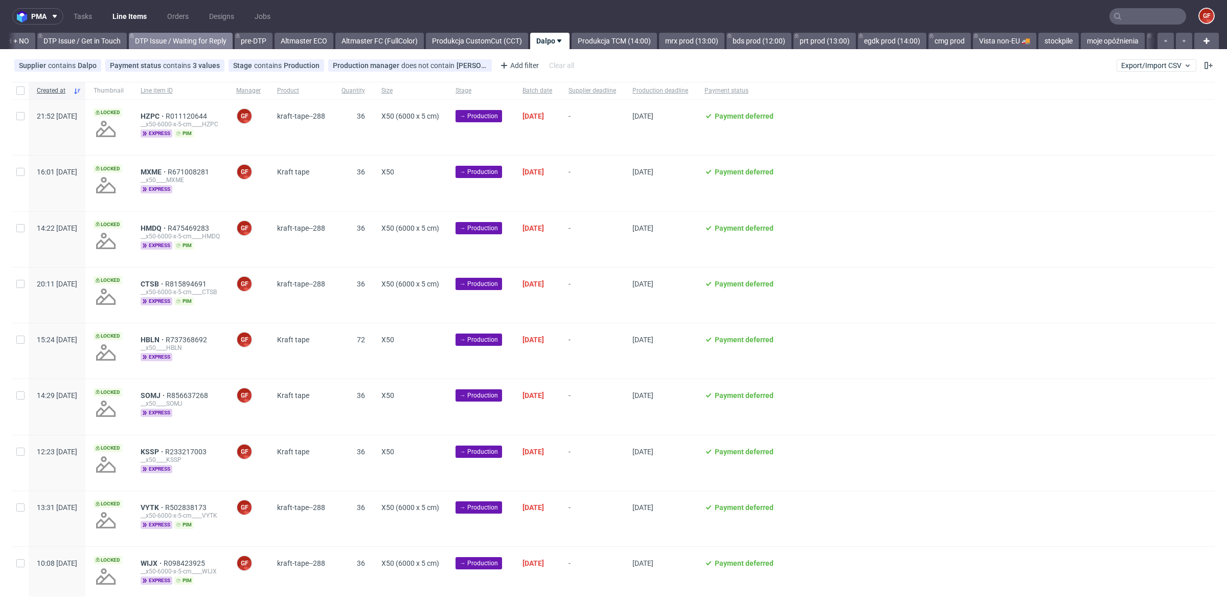
scroll to position [0, 1486]
click at [406, 40] on link "Altmaster FC (FullColor)" at bounding box center [378, 41] width 88 height 16
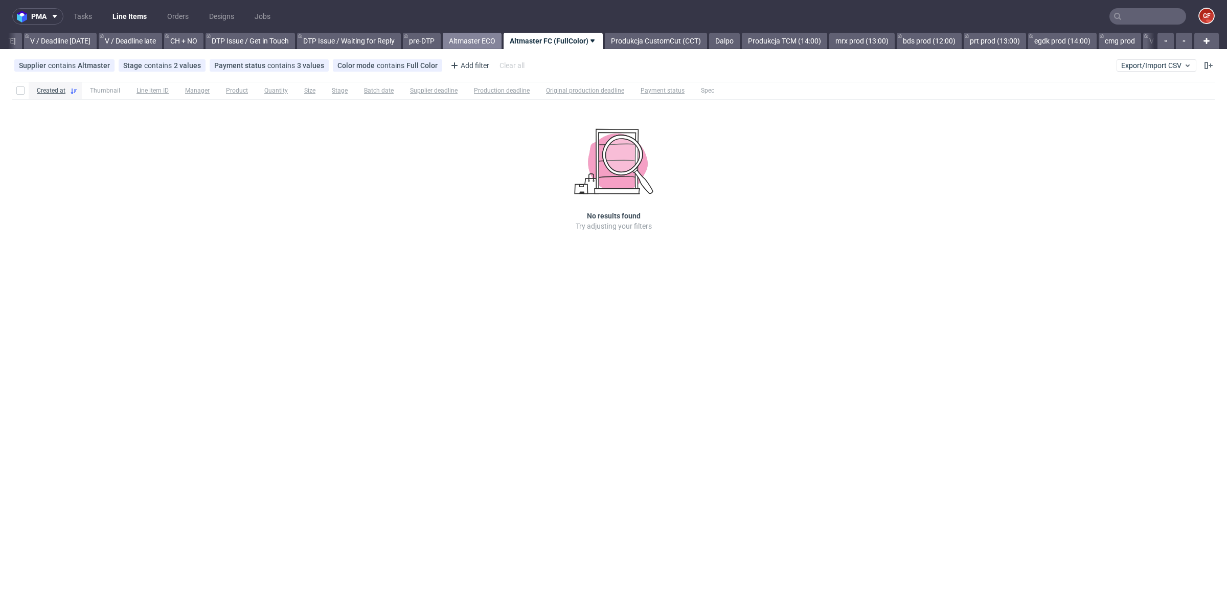
click at [495, 40] on link "Altmaster ECO" at bounding box center [472, 41] width 59 height 16
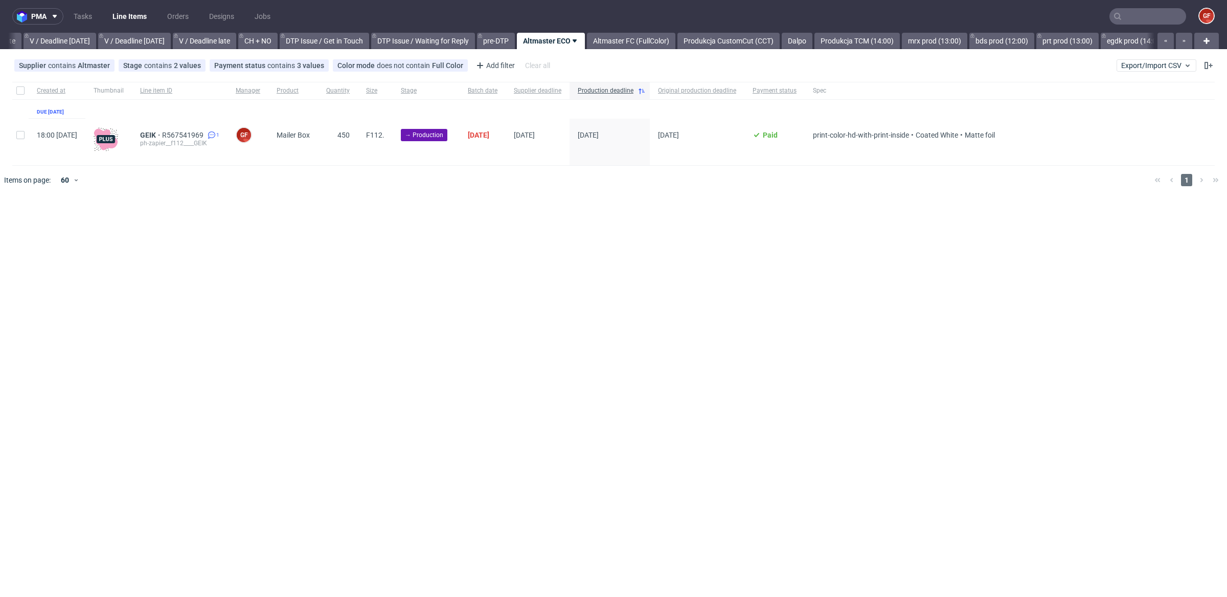
scroll to position [0, 1240]
click at [27, 135] on div at bounding box center [20, 142] width 16 height 47
checkbox input "true"
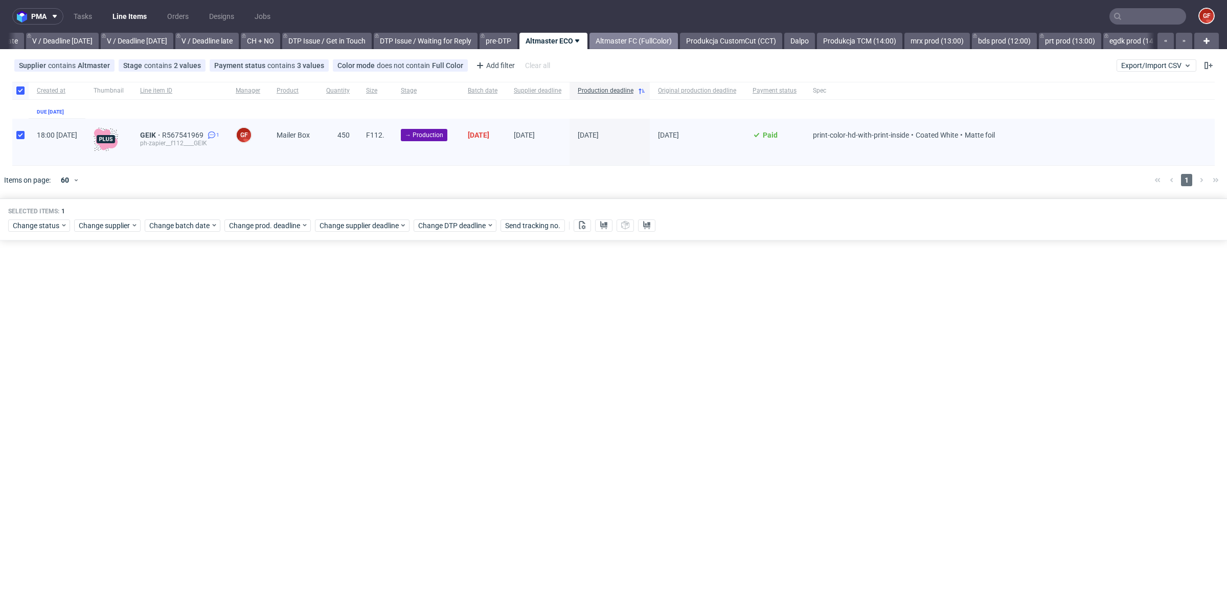
click at [658, 35] on link "Altmaster FC (FullColor)" at bounding box center [634, 41] width 88 height 16
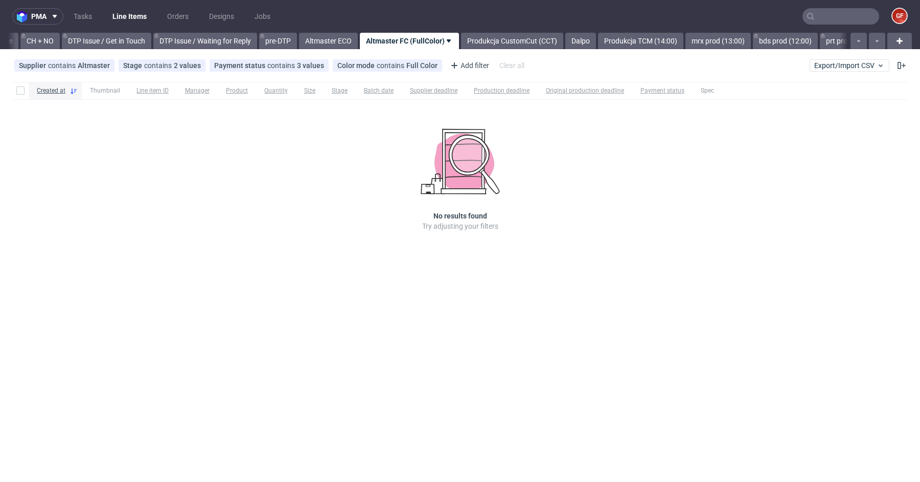
scroll to position [0, 1470]
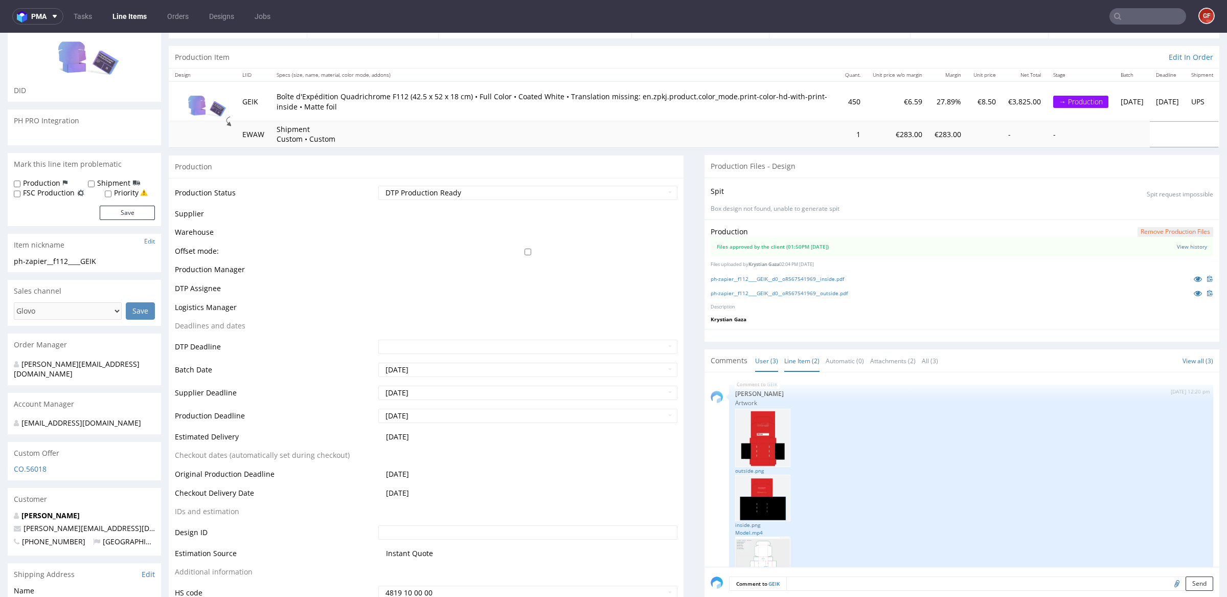
scroll to position [163, 0]
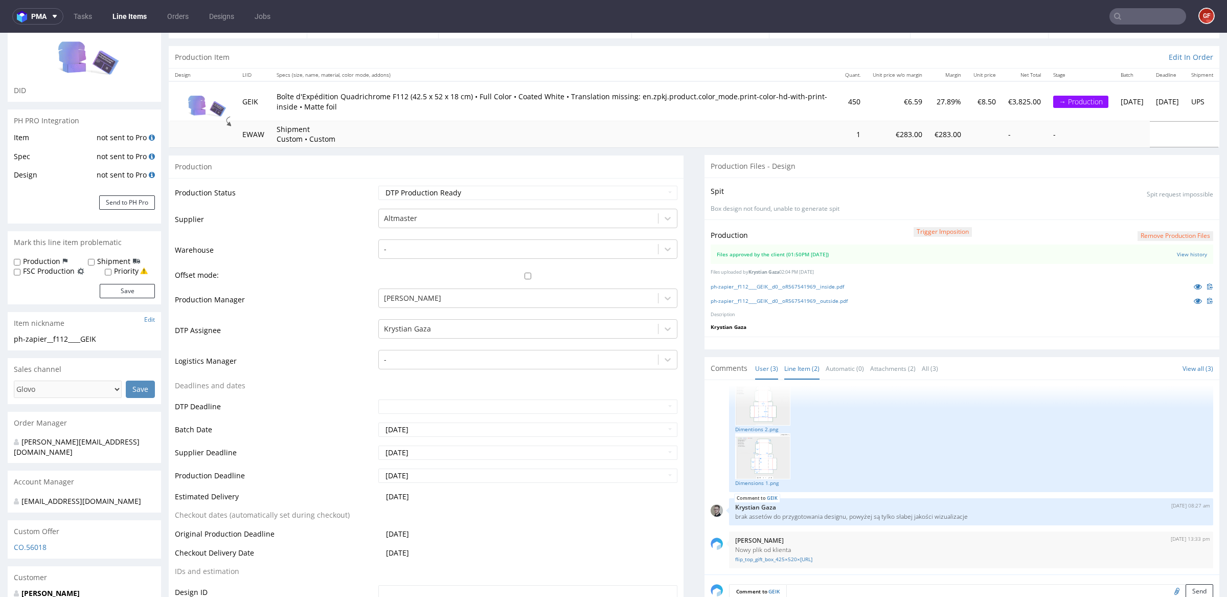
click at [795, 359] on link "Line Item (2)" at bounding box center [801, 368] width 35 height 22
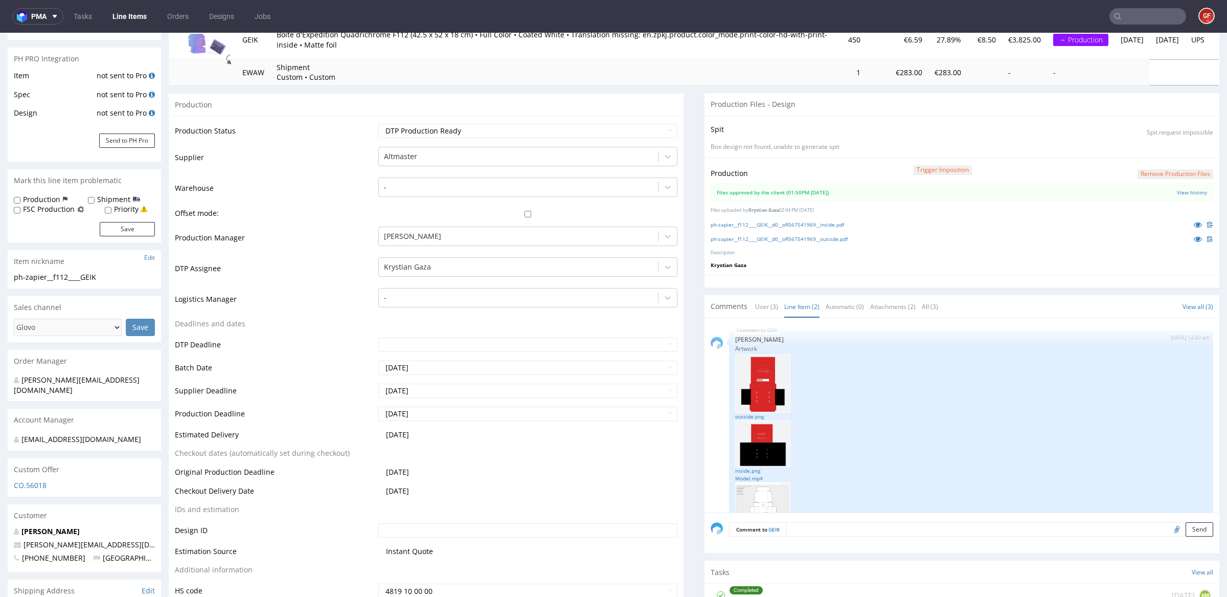
scroll to position [0, 0]
